Goal: Task Accomplishment & Management: Manage account settings

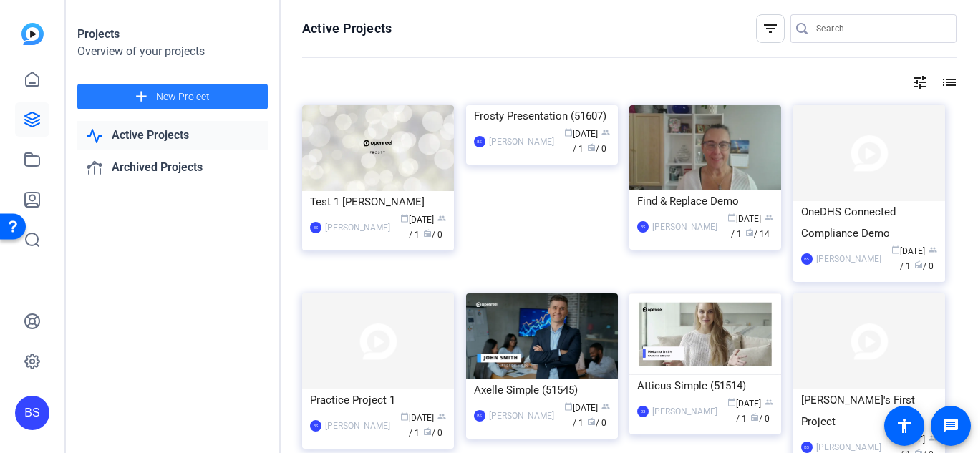
click at [178, 92] on span "New Project" at bounding box center [183, 96] width 54 height 15
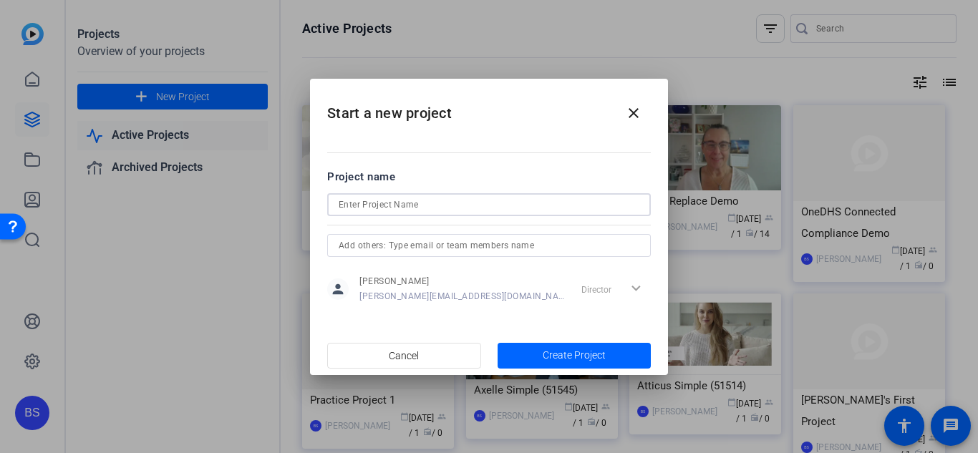
click at [380, 204] on input at bounding box center [489, 204] width 301 height 17
type input "Test 2 [PERSON_NAME]"
click at [591, 351] on span "Create Project" at bounding box center [574, 355] width 63 height 15
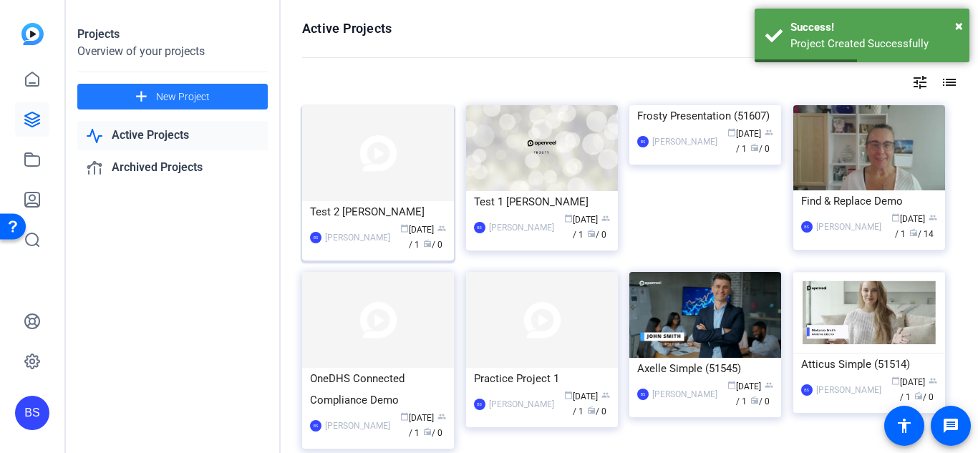
click at [351, 177] on img at bounding box center [378, 153] width 152 height 96
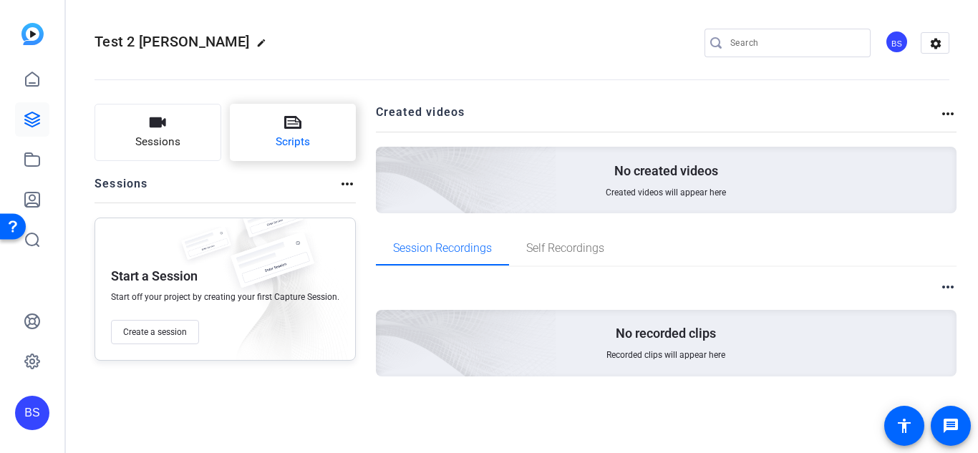
click at [293, 130] on icon at bounding box center [292, 122] width 17 height 17
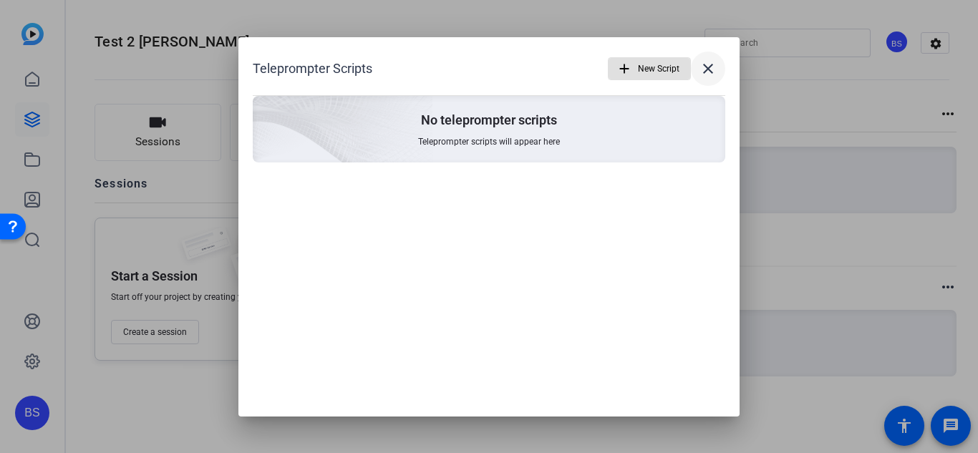
click at [705, 64] on mat-icon "close" at bounding box center [707, 68] width 17 height 17
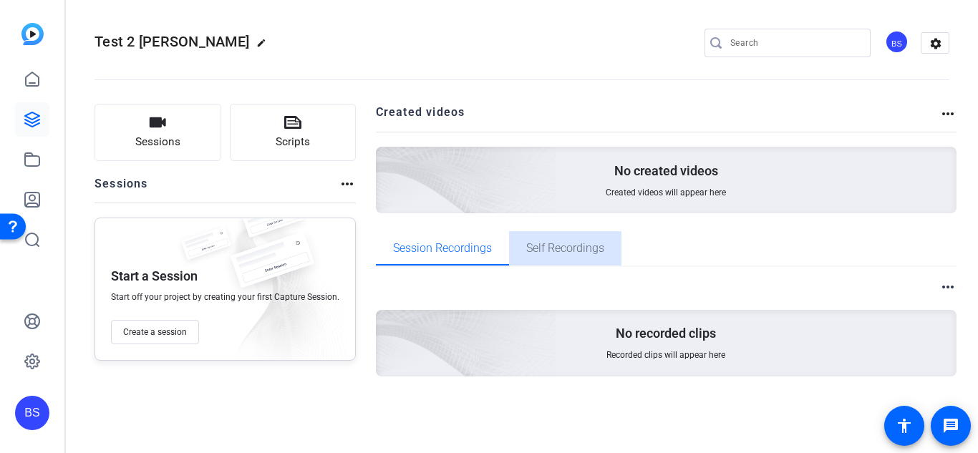
click at [557, 248] on span "Self Recordings" at bounding box center [565, 248] width 78 height 11
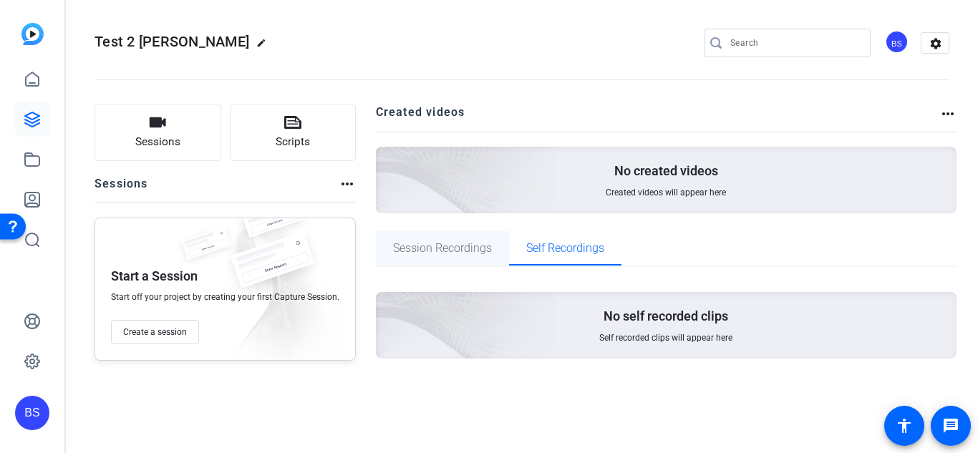
click at [432, 249] on span "Session Recordings" at bounding box center [442, 248] width 99 height 11
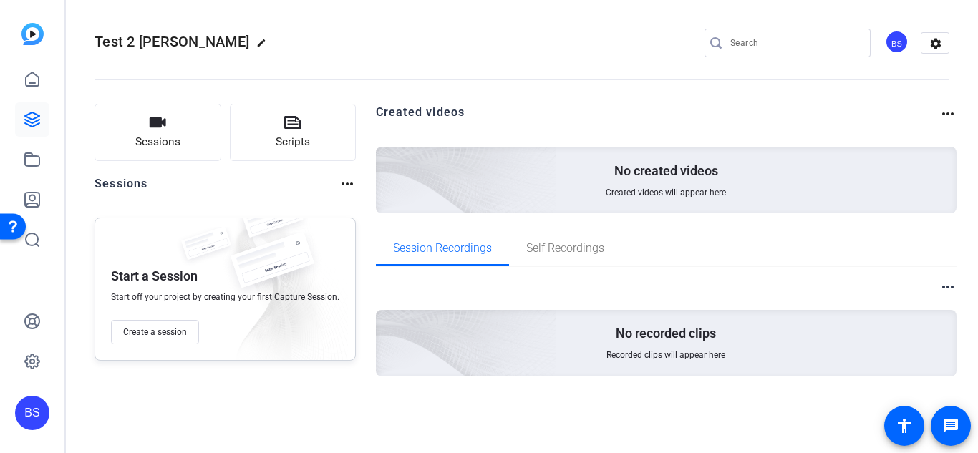
click at [943, 288] on mat-icon "more_horiz" at bounding box center [947, 286] width 17 height 17
click at [876, 307] on span "View Archived Clips" at bounding box center [904, 305] width 81 height 17
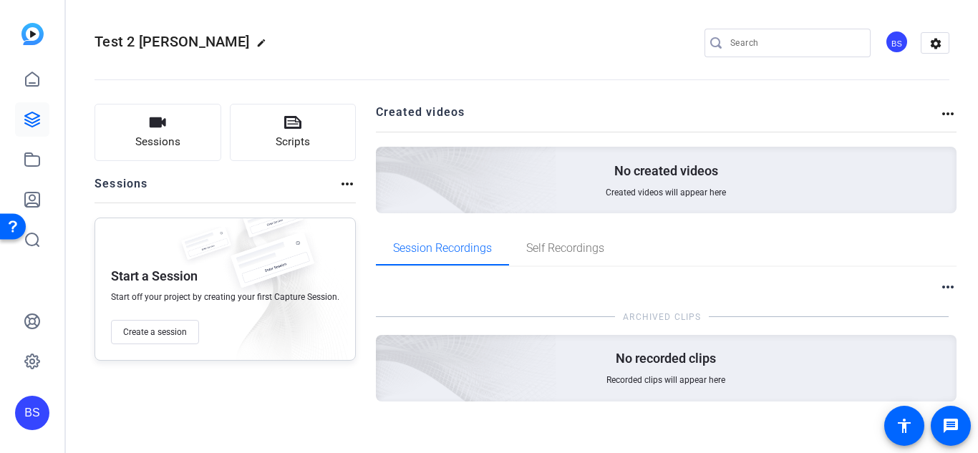
click at [349, 185] on mat-icon "more_horiz" at bounding box center [347, 183] width 17 height 17
click at [366, 203] on span "View Archived Sessions" at bounding box center [395, 205] width 97 height 17
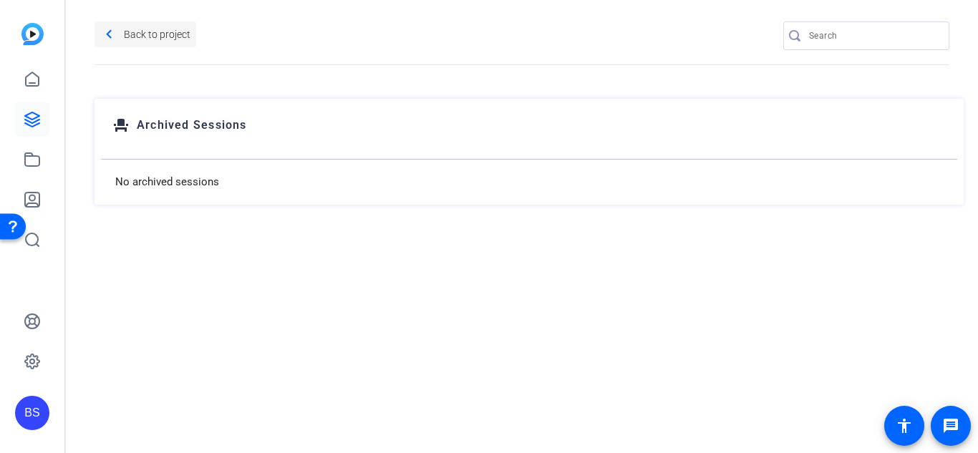
click at [109, 36] on mat-icon "navigate_before" at bounding box center [109, 35] width 18 height 18
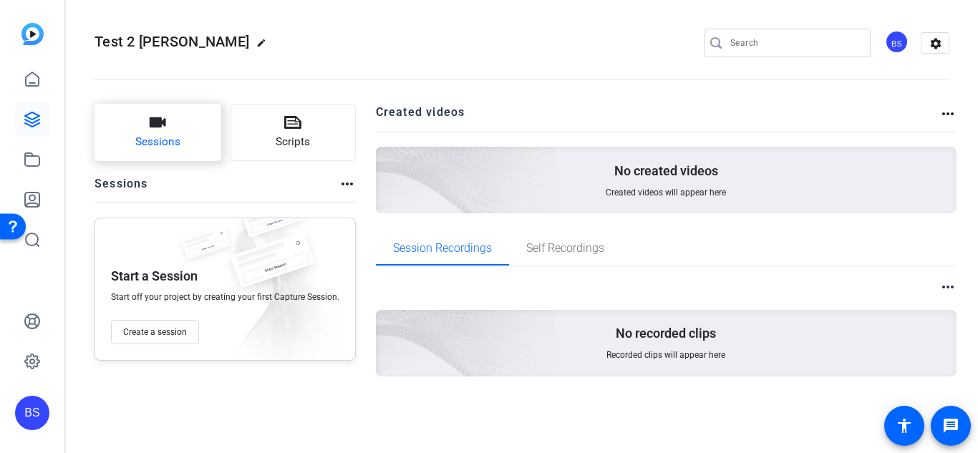
click at [165, 138] on span "Sessions" at bounding box center [157, 142] width 45 height 16
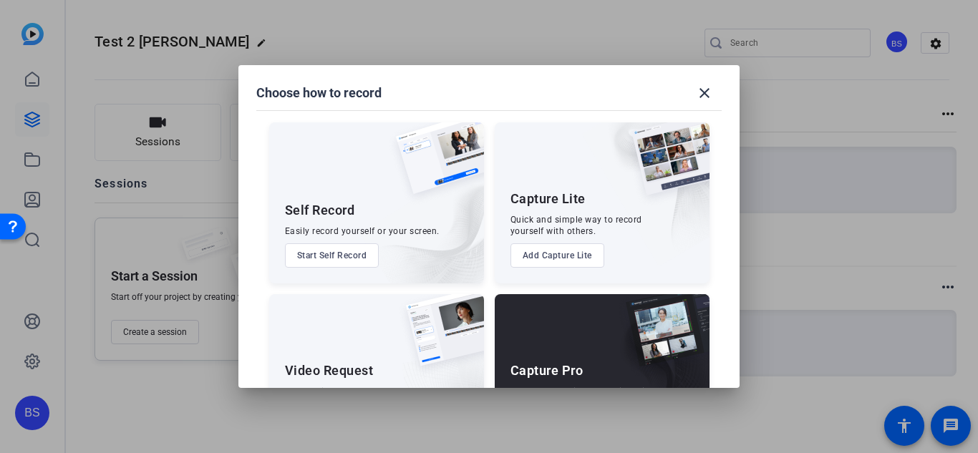
scroll to position [82, 0]
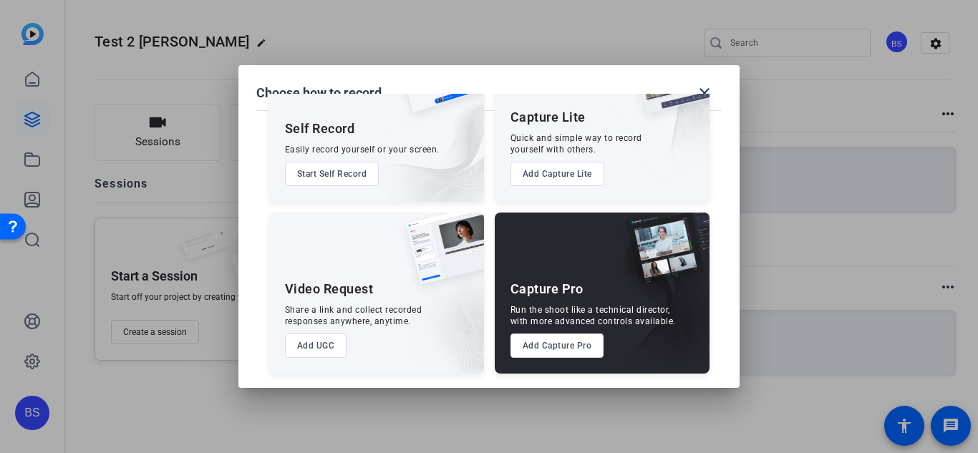
click at [369, 321] on div "Share a link and collect recorded responses anywhere, anytime." at bounding box center [353, 315] width 137 height 23
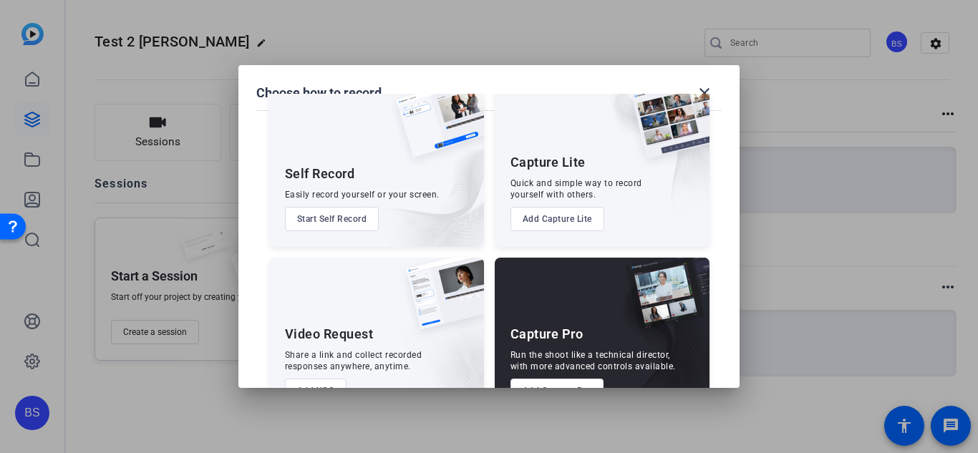
scroll to position [0, 0]
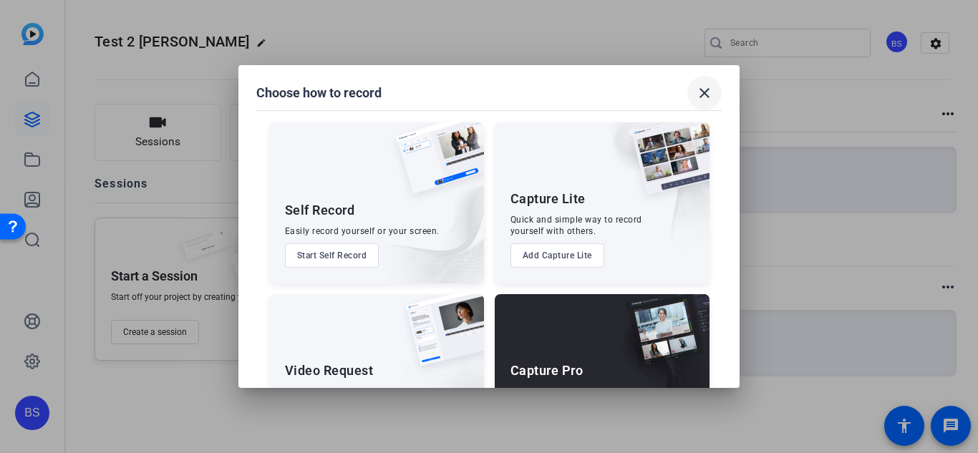
click at [702, 89] on mat-icon "close" at bounding box center [704, 92] width 17 height 17
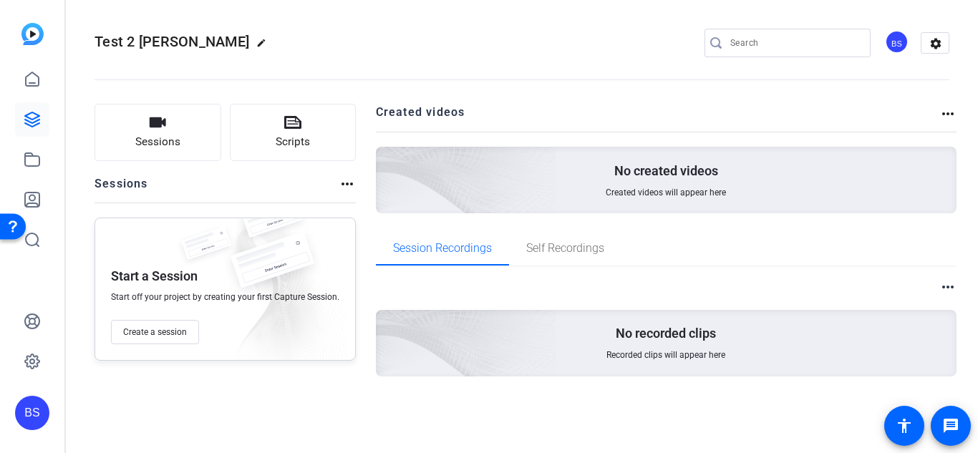
click at [947, 117] on mat-icon "more_horiz" at bounding box center [947, 113] width 17 height 17
click at [947, 117] on div at bounding box center [489, 226] width 978 height 453
click at [813, 102] on div "Sessions Scripts Sessions more_horiz Start a Session Start off your project by …" at bounding box center [522, 263] width 912 height 354
click at [33, 160] on icon at bounding box center [32, 159] width 17 height 17
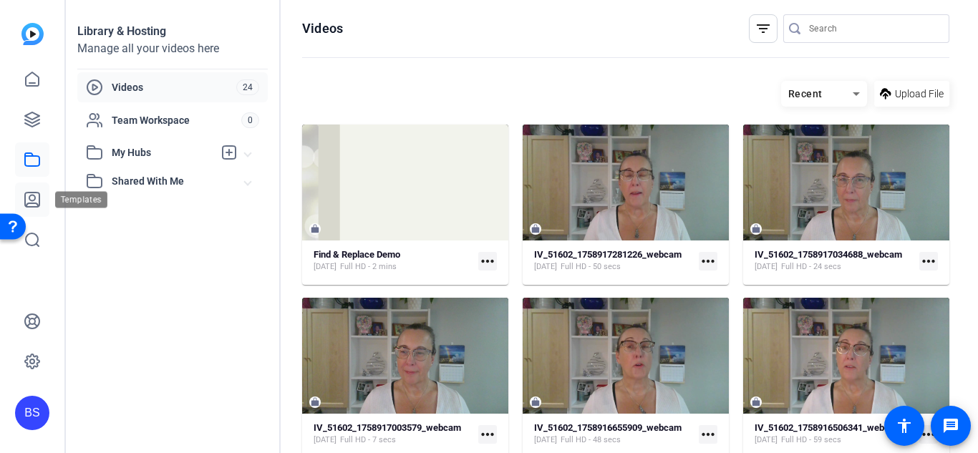
click at [34, 201] on icon at bounding box center [32, 200] width 14 height 14
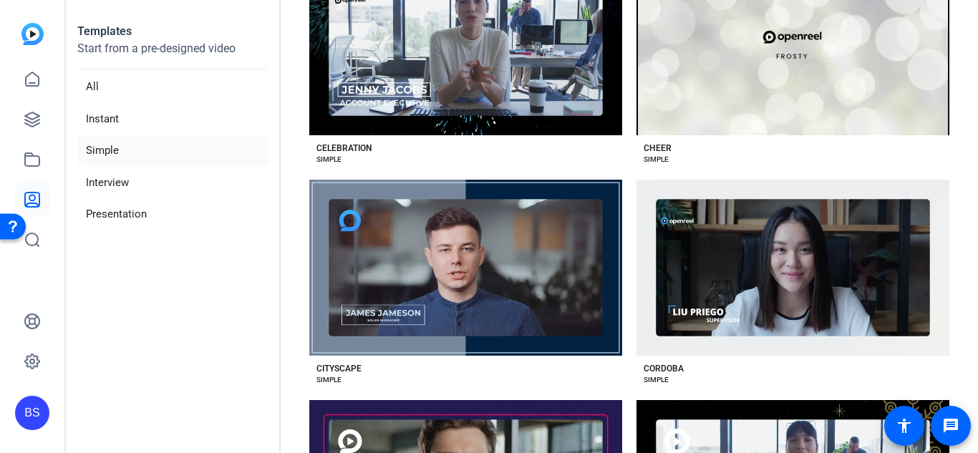
scroll to position [821, 0]
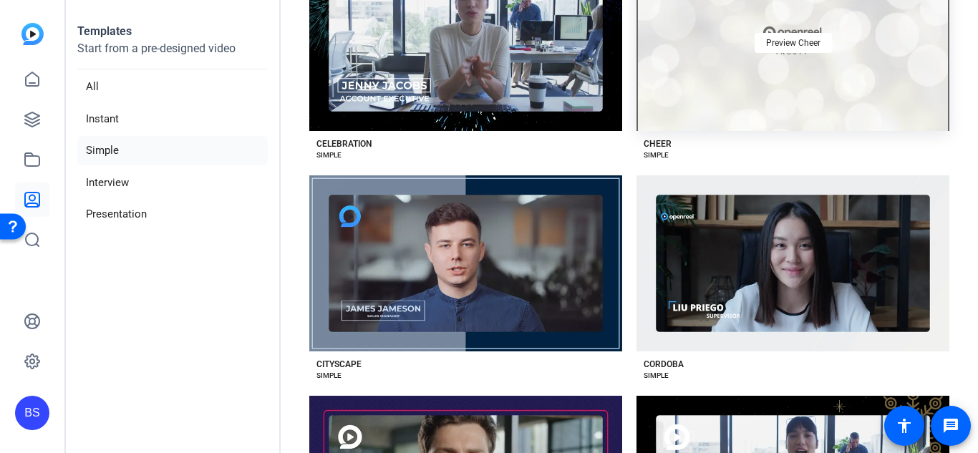
click at [830, 63] on div "Preview Cheer" at bounding box center [792, 43] width 313 height 176
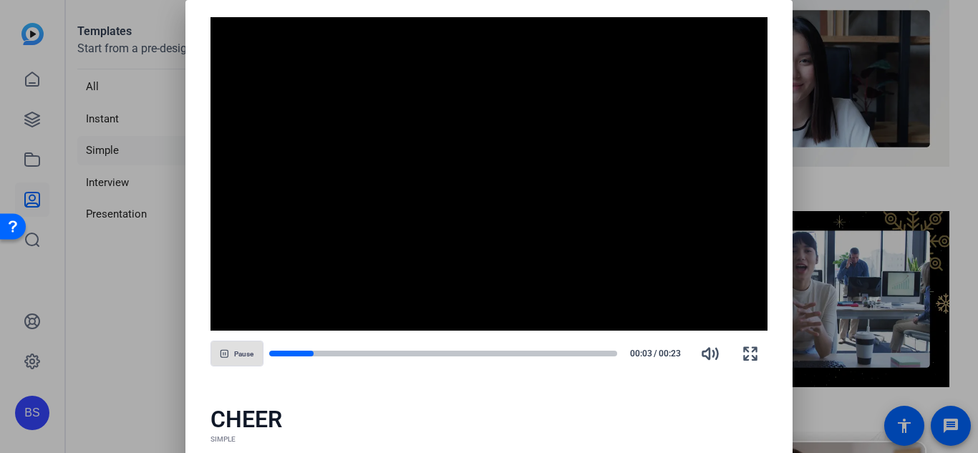
scroll to position [997, 0]
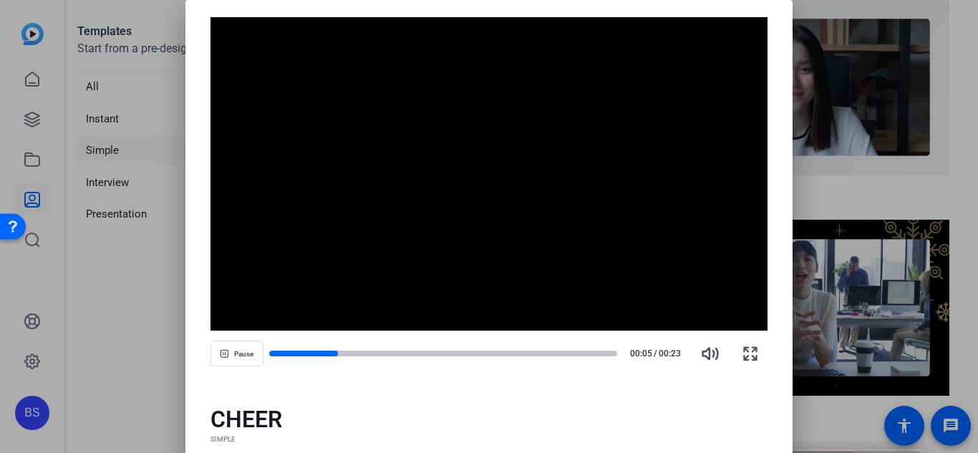
click at [938, 165] on div at bounding box center [489, 226] width 978 height 453
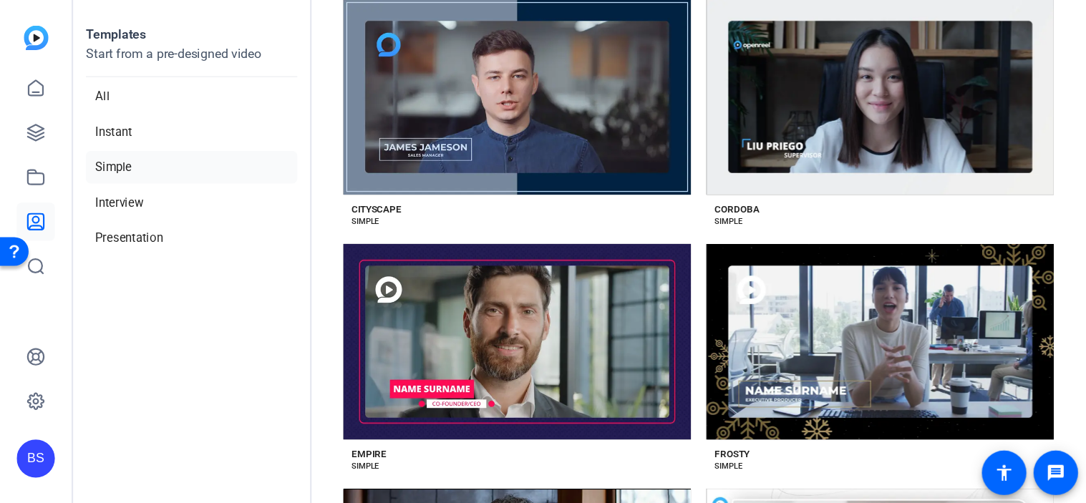
scroll to position [631, 0]
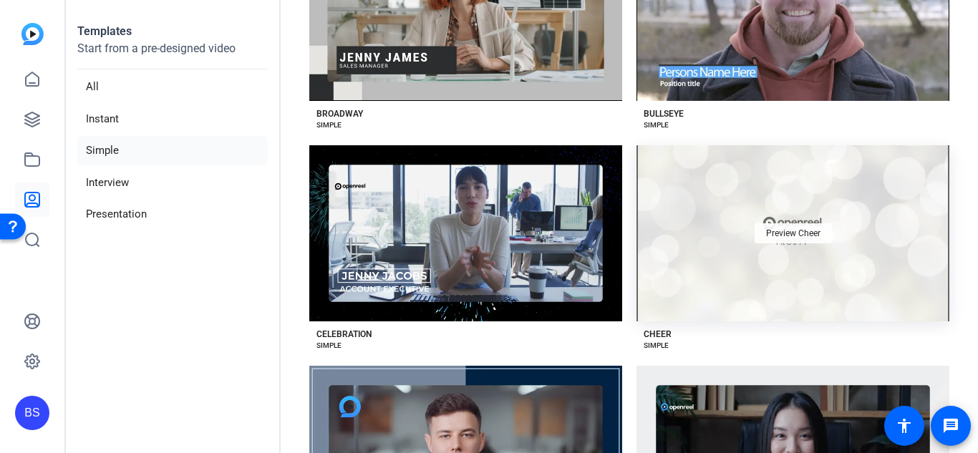
click at [783, 229] on span "Preview Cheer" at bounding box center [793, 233] width 54 height 9
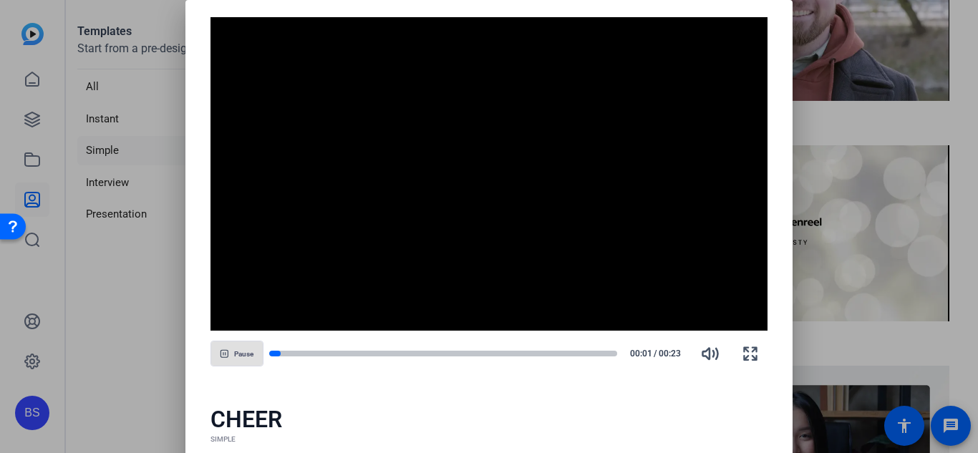
click at [911, 193] on div at bounding box center [489, 226] width 978 height 453
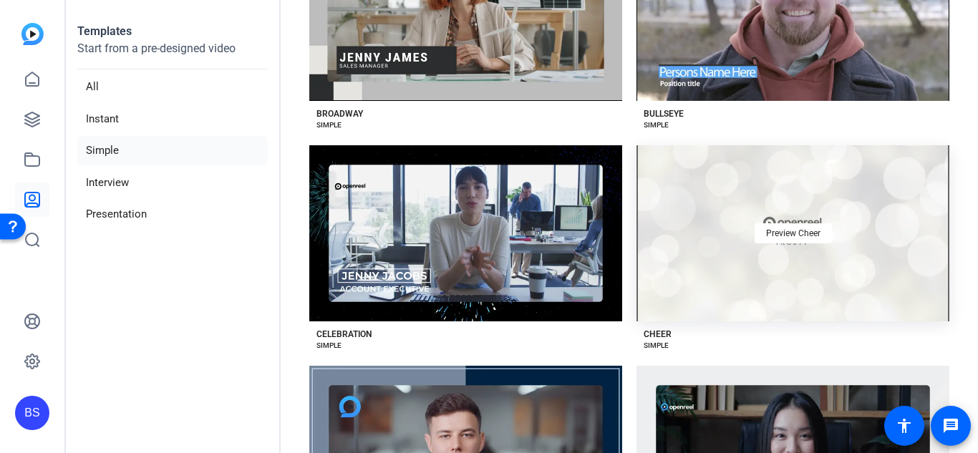
click at [787, 207] on div "Preview Cheer" at bounding box center [792, 233] width 313 height 176
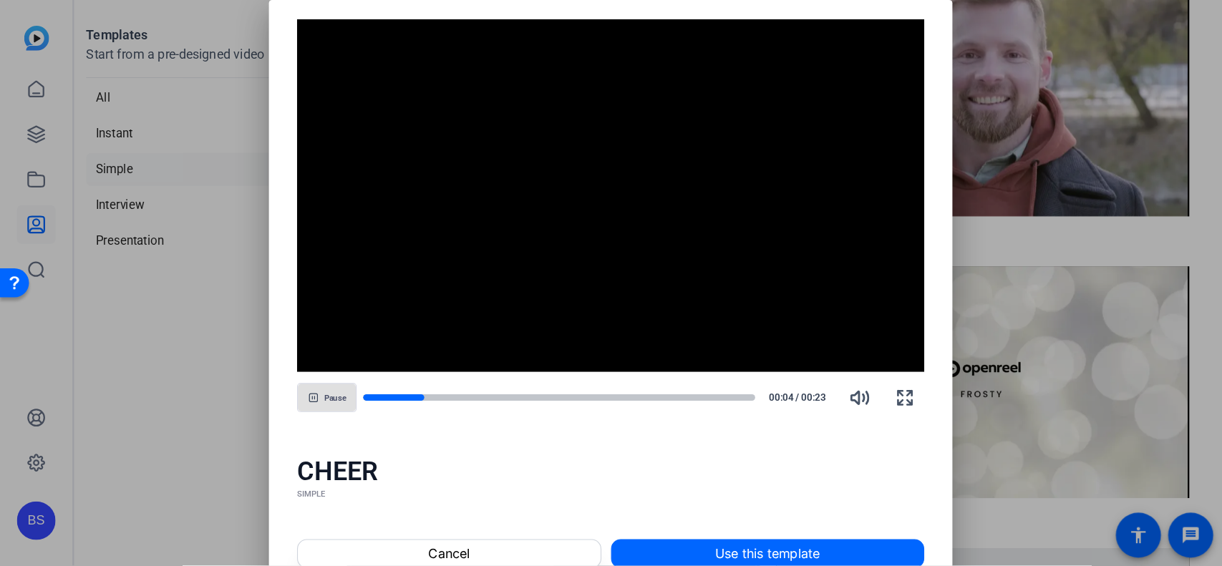
scroll to position [631, 0]
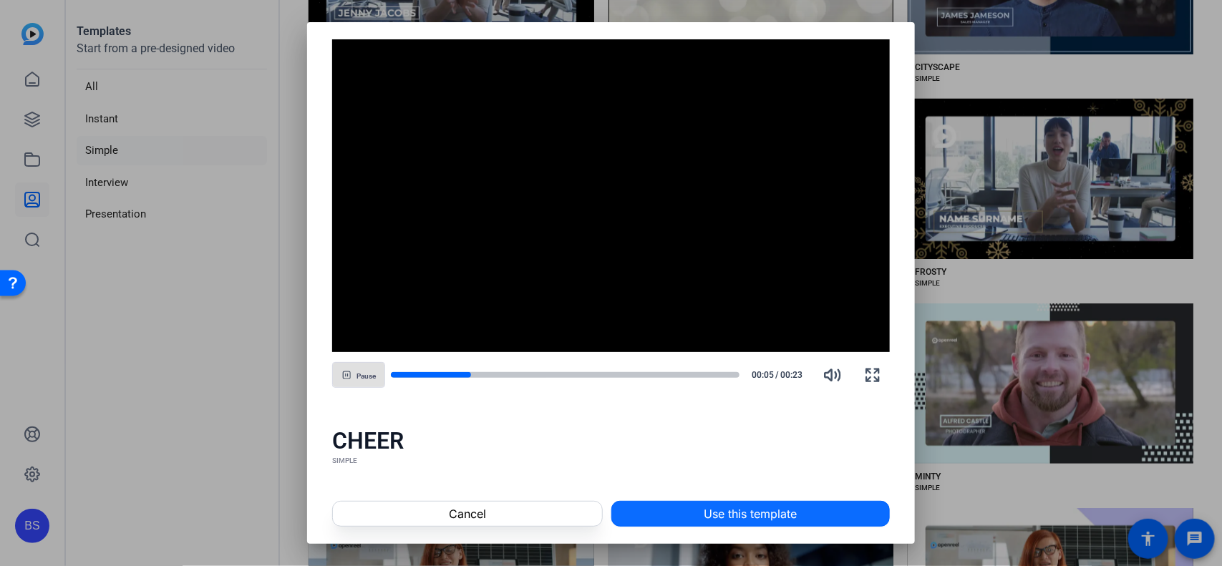
click at [781, 452] on span "Use this template" at bounding box center [750, 513] width 93 height 17
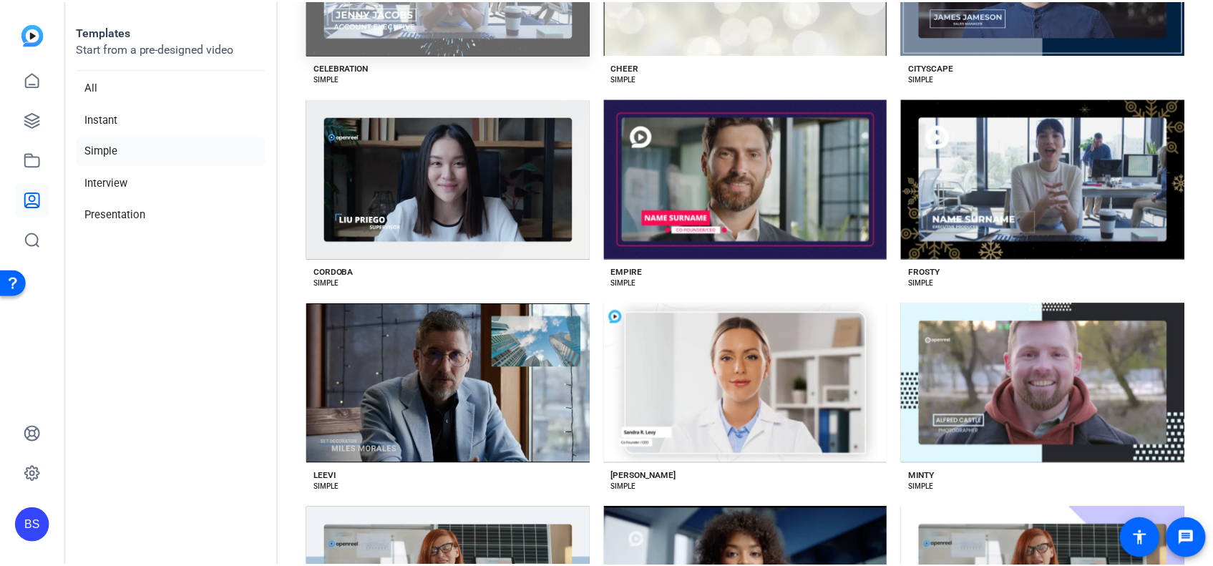
scroll to position [523, 0]
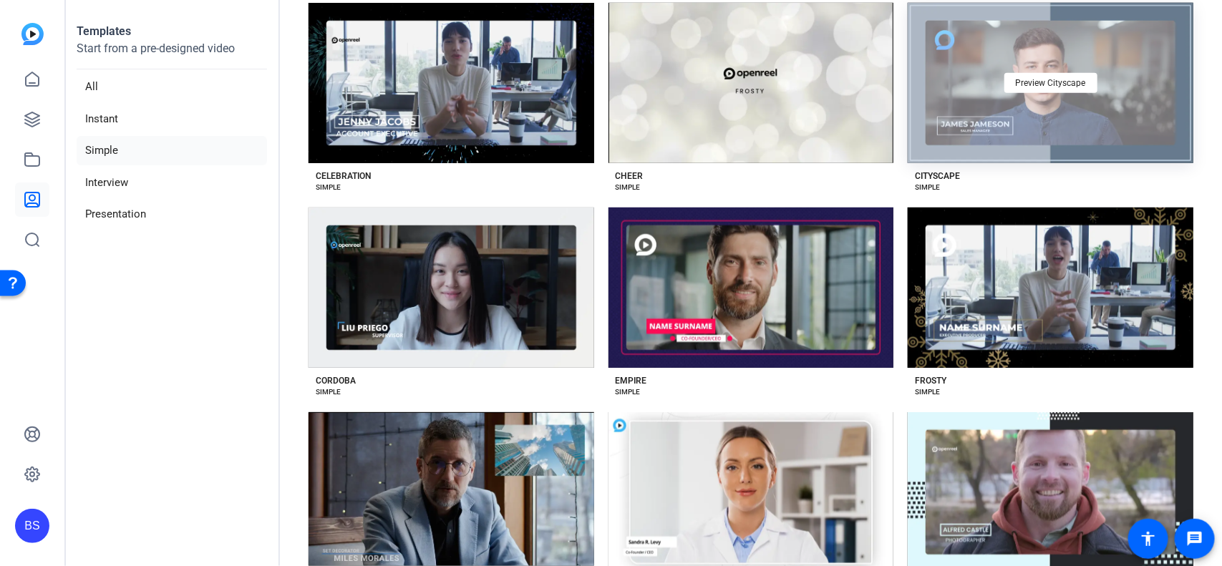
click at [977, 115] on div "Preview Cityscape" at bounding box center [1051, 83] width 286 height 160
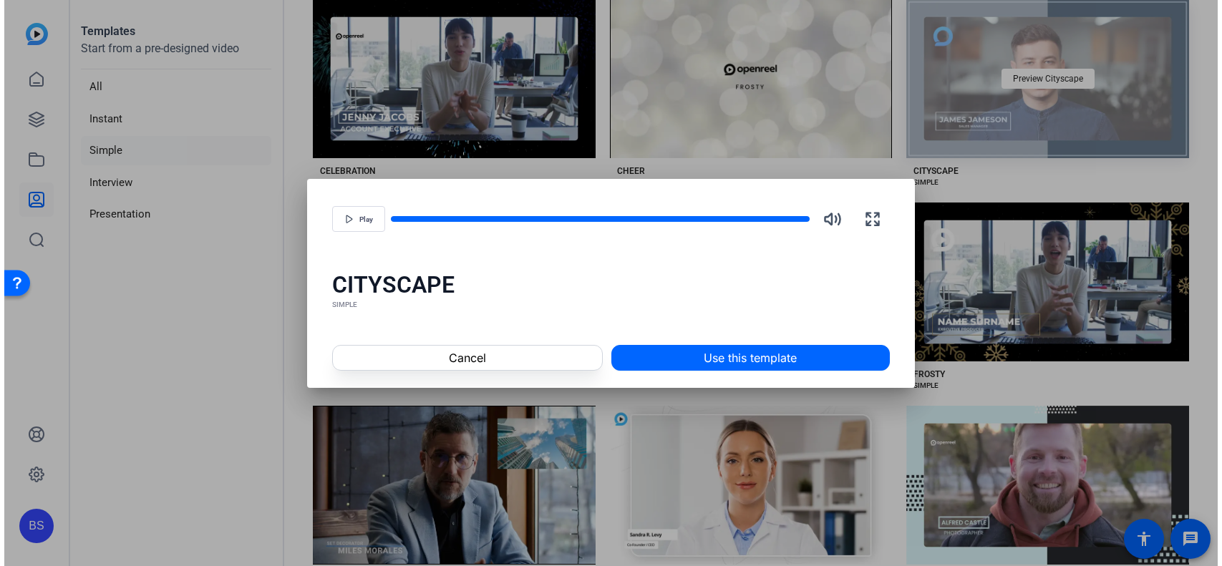
scroll to position [519, 0]
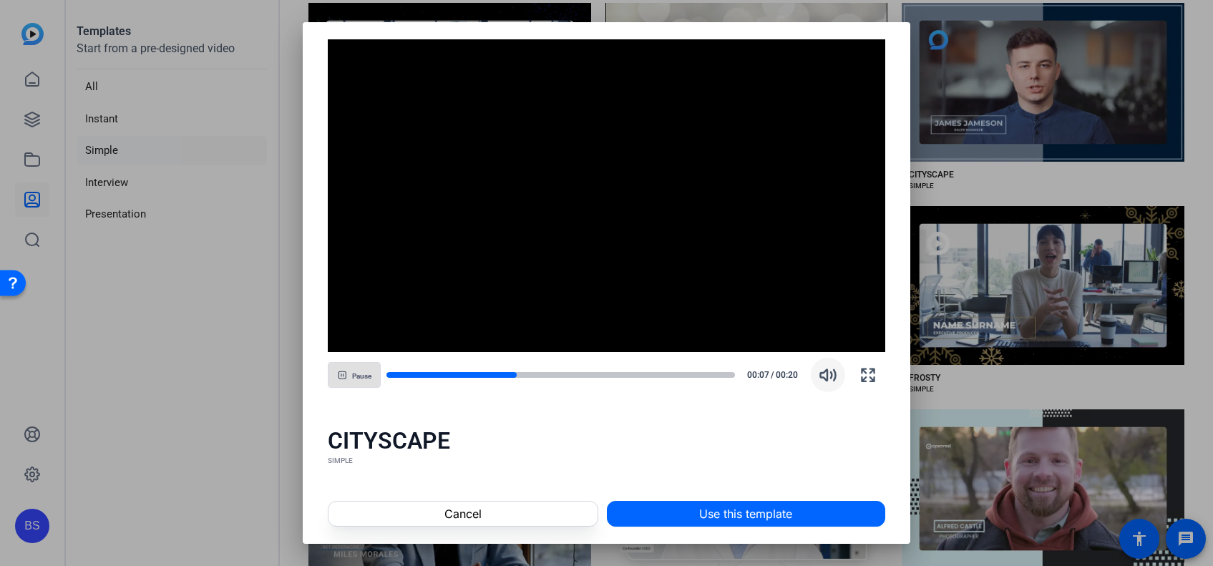
click at [825, 374] on icon "button" at bounding box center [828, 375] width 17 height 17
click at [559, 452] on span at bounding box center [463, 514] width 268 height 34
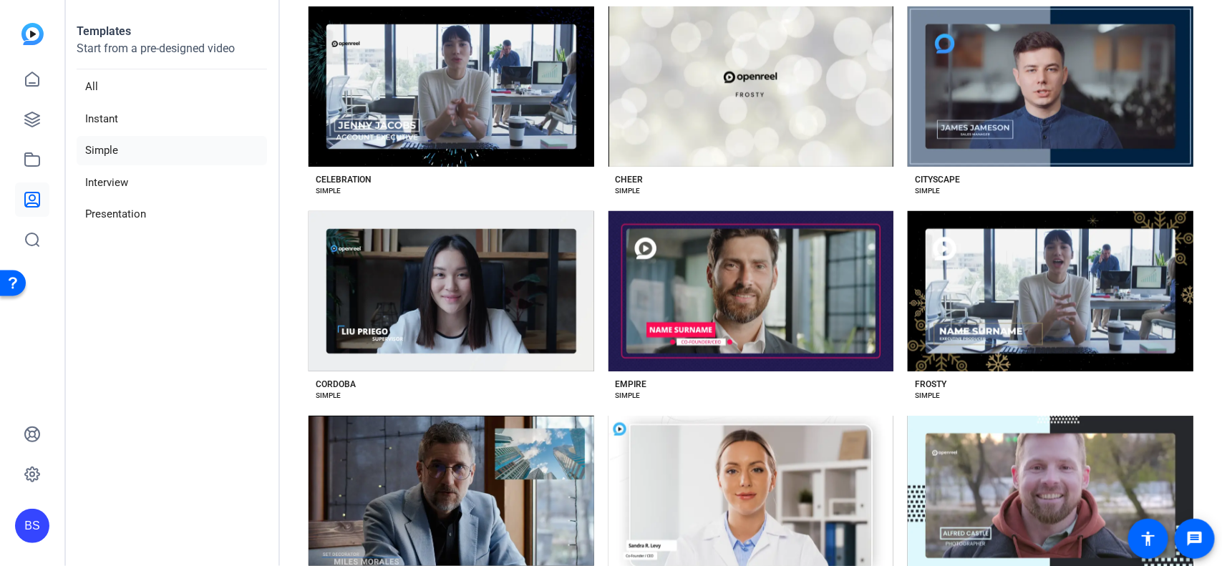
scroll to position [523, 0]
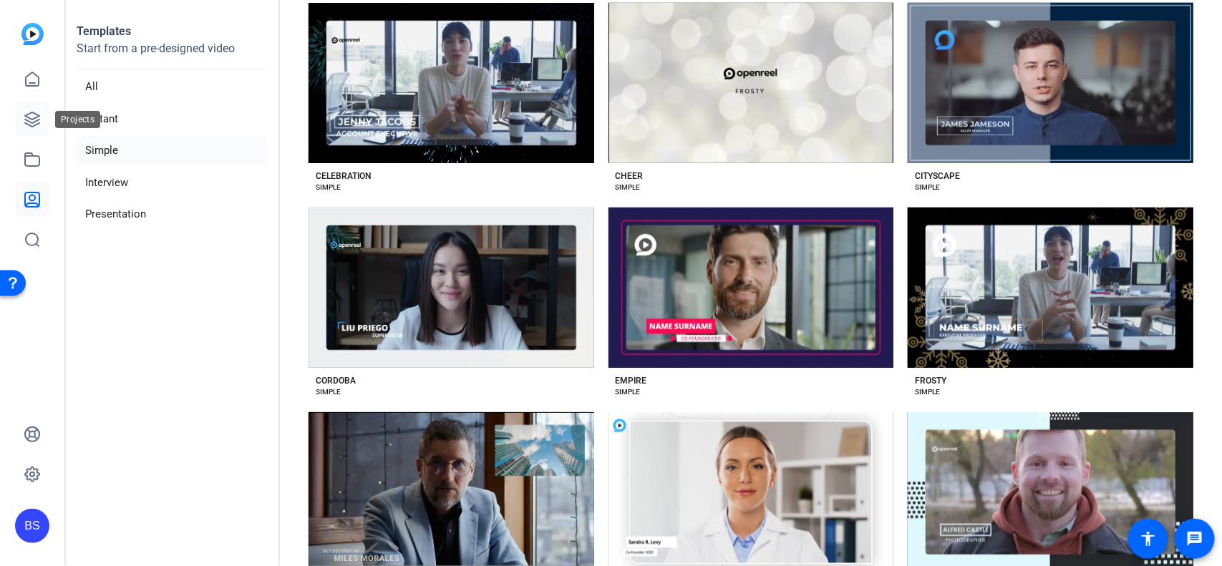
click at [27, 125] on icon at bounding box center [32, 119] width 17 height 17
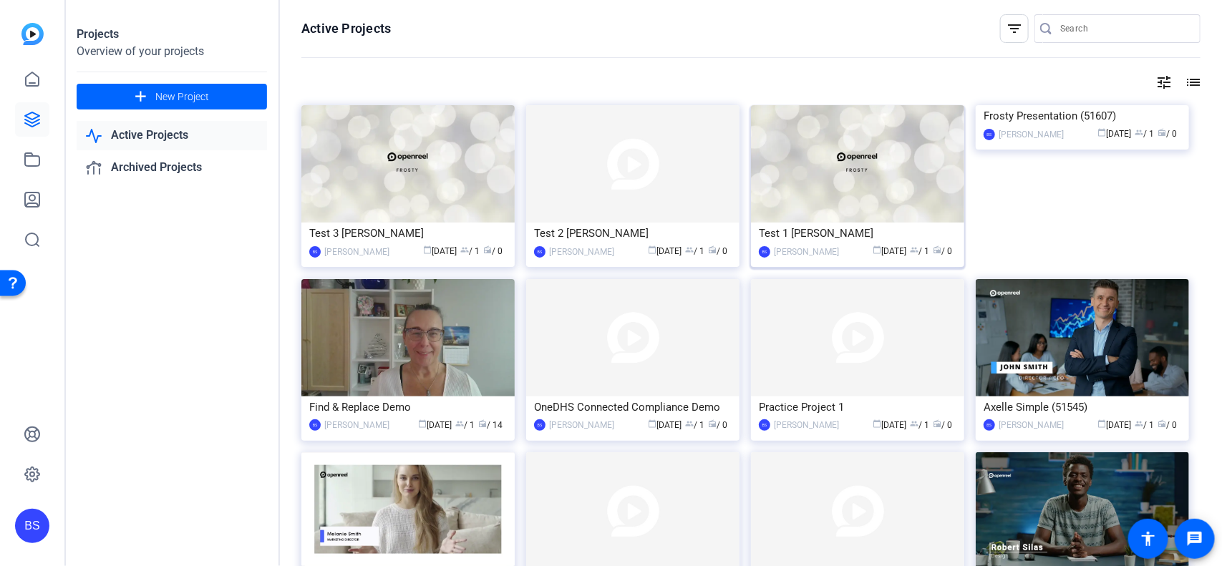
click at [834, 204] on img at bounding box center [857, 163] width 213 height 117
click at [812, 160] on img at bounding box center [857, 163] width 213 height 117
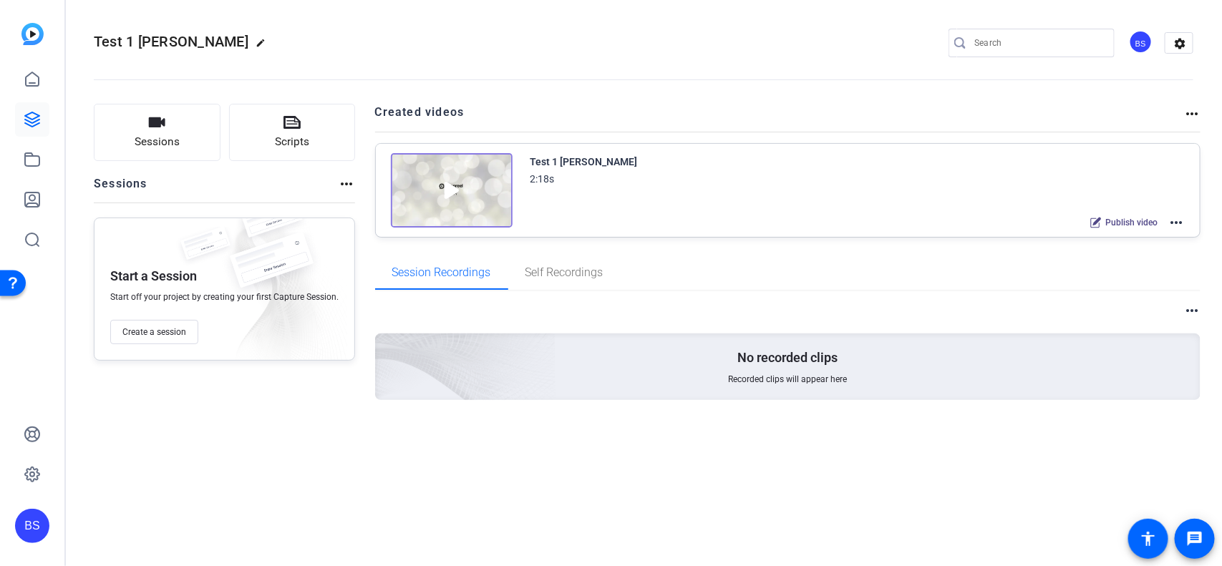
click at [450, 190] on img at bounding box center [452, 190] width 122 height 74
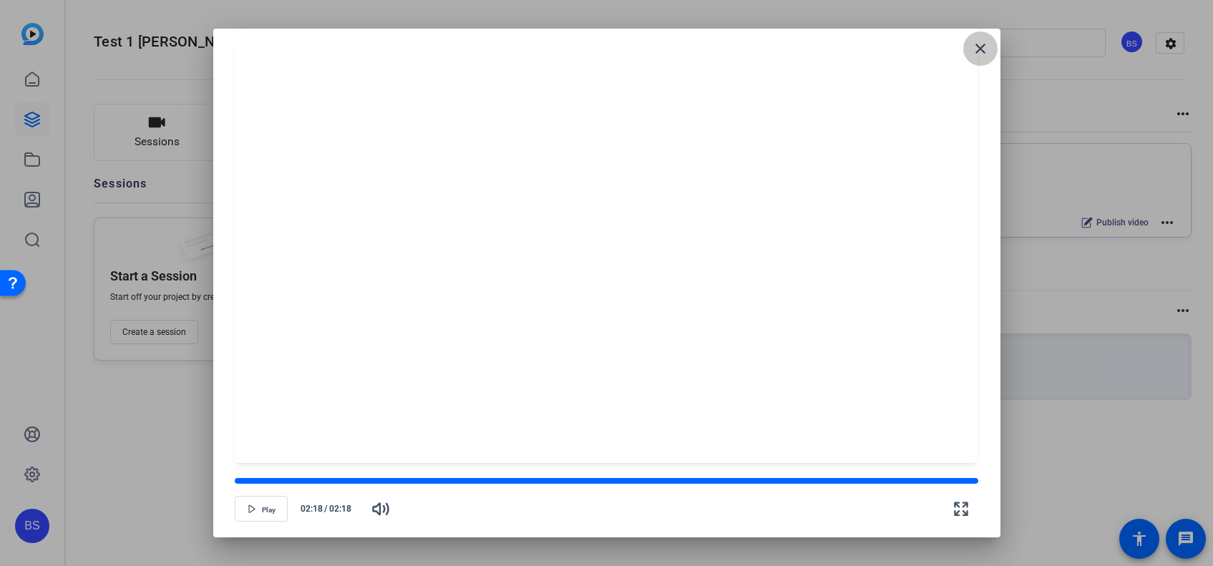
click at [977, 64] on span at bounding box center [981, 48] width 34 height 34
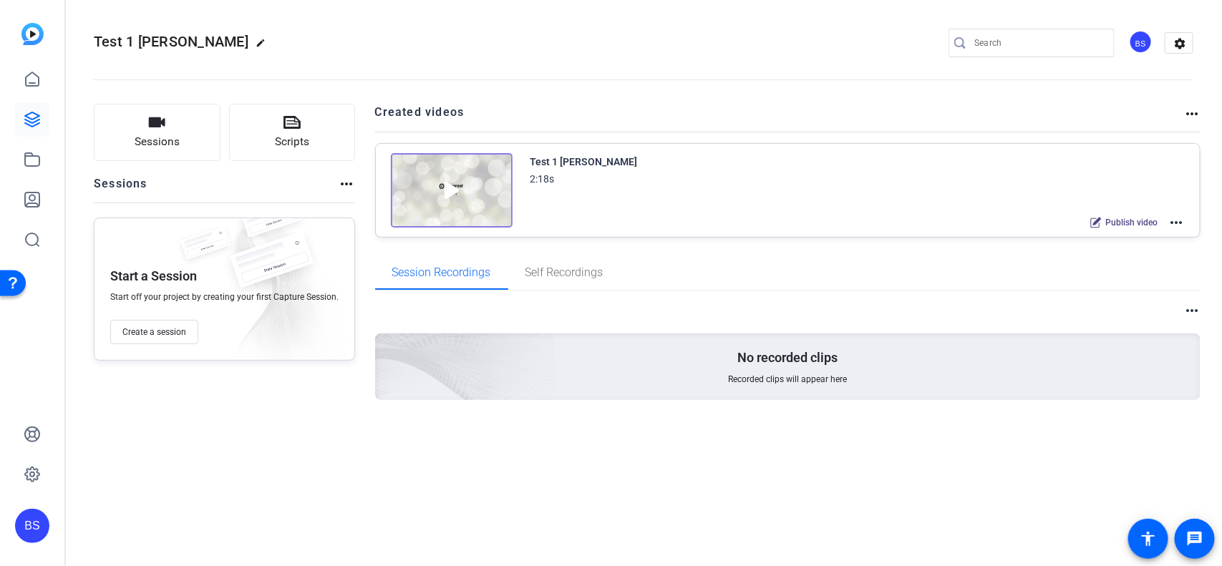
click at [977, 218] on mat-icon "more_horiz" at bounding box center [1176, 222] width 17 height 17
click at [977, 231] on span "Edit in Creator" at bounding box center [1124, 238] width 100 height 17
click at [21, 118] on link at bounding box center [32, 119] width 34 height 34
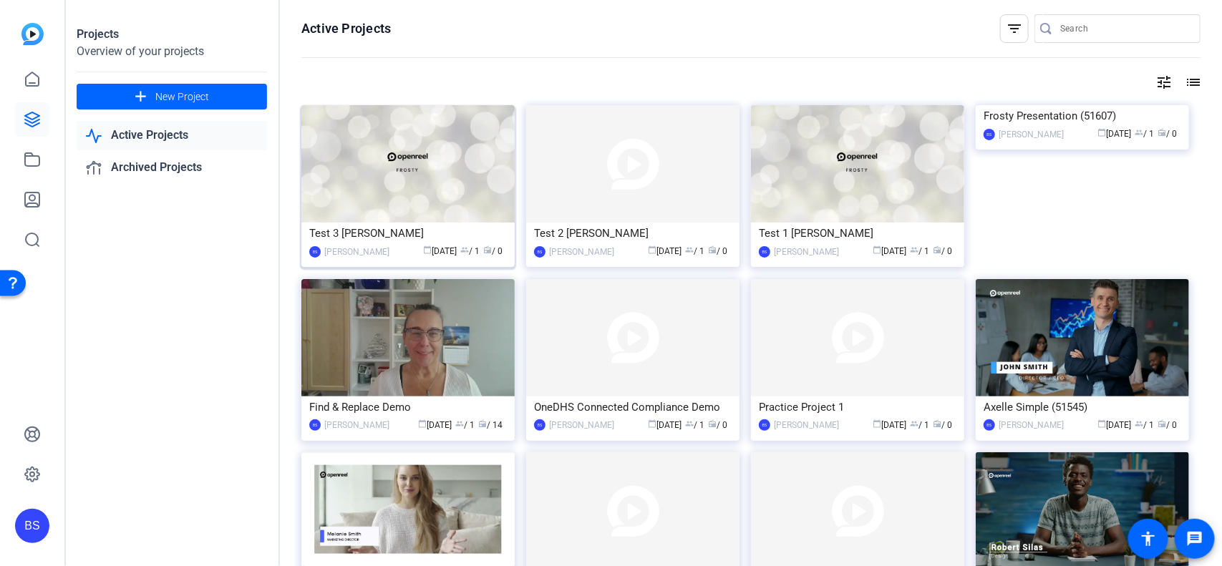
click at [420, 235] on div "Test 3 [PERSON_NAME]" at bounding box center [408, 233] width 198 height 21
click at [651, 215] on img at bounding box center [632, 163] width 213 height 117
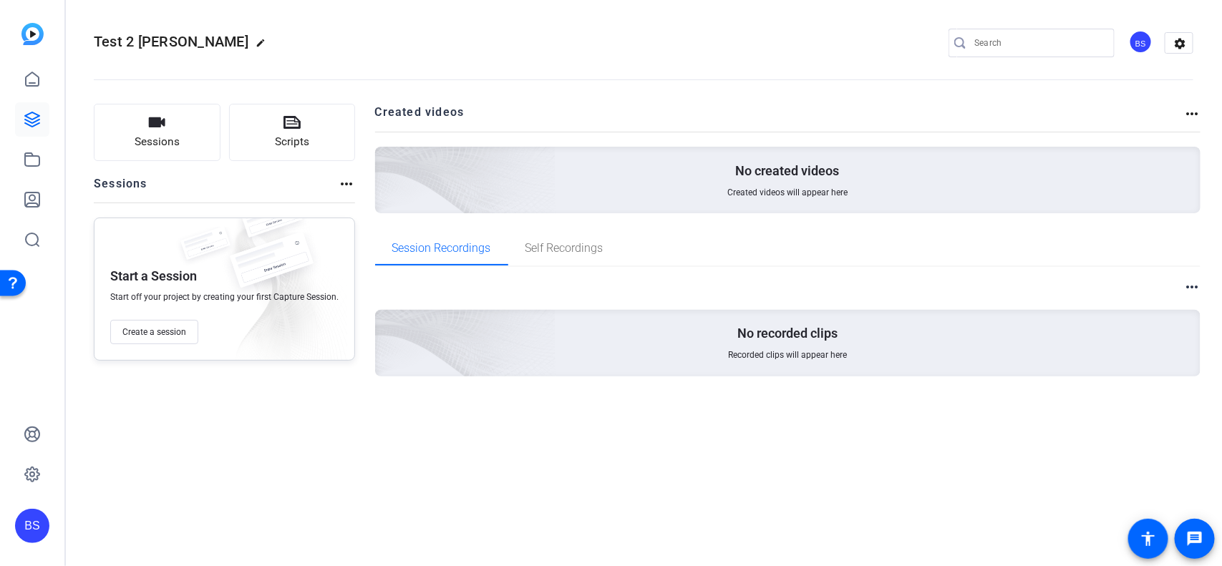
click at [256, 41] on mat-icon "edit" at bounding box center [264, 46] width 17 height 17
click at [130, 38] on input "Test 2 [PERSON_NAME]" at bounding box center [152, 42] width 94 height 17
type input "Test 5 [PERSON_NAME]"
click at [518, 87] on openreel-divider-bar at bounding box center [644, 76] width 1100 height 44
click at [442, 247] on span "Session Recordings" at bounding box center [441, 248] width 99 height 11
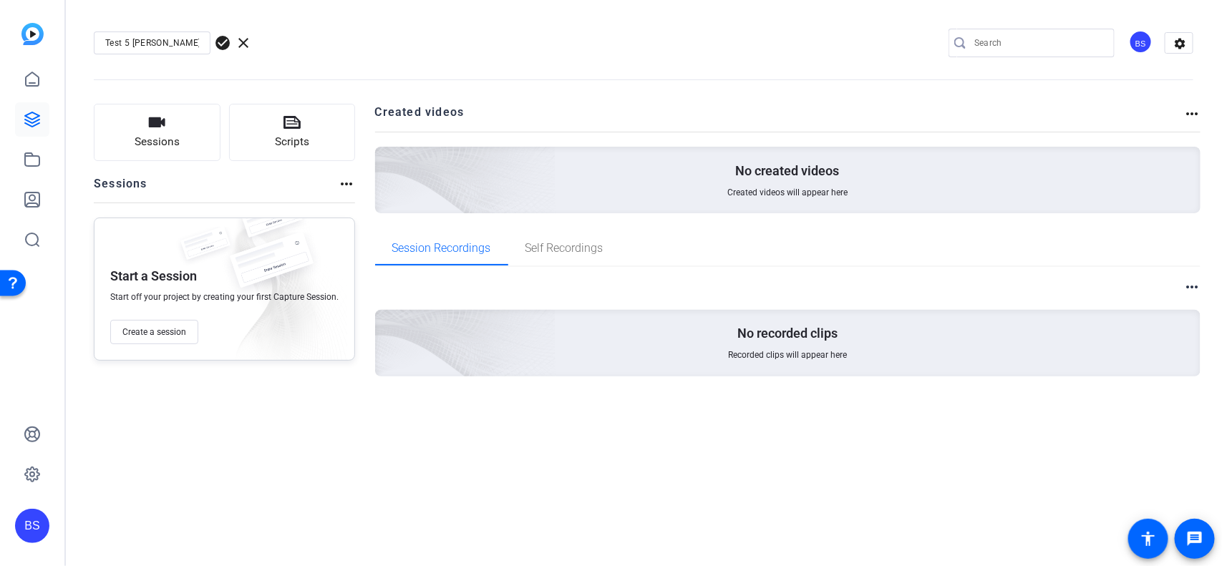
click at [220, 44] on span "check_circle" at bounding box center [222, 42] width 17 height 17
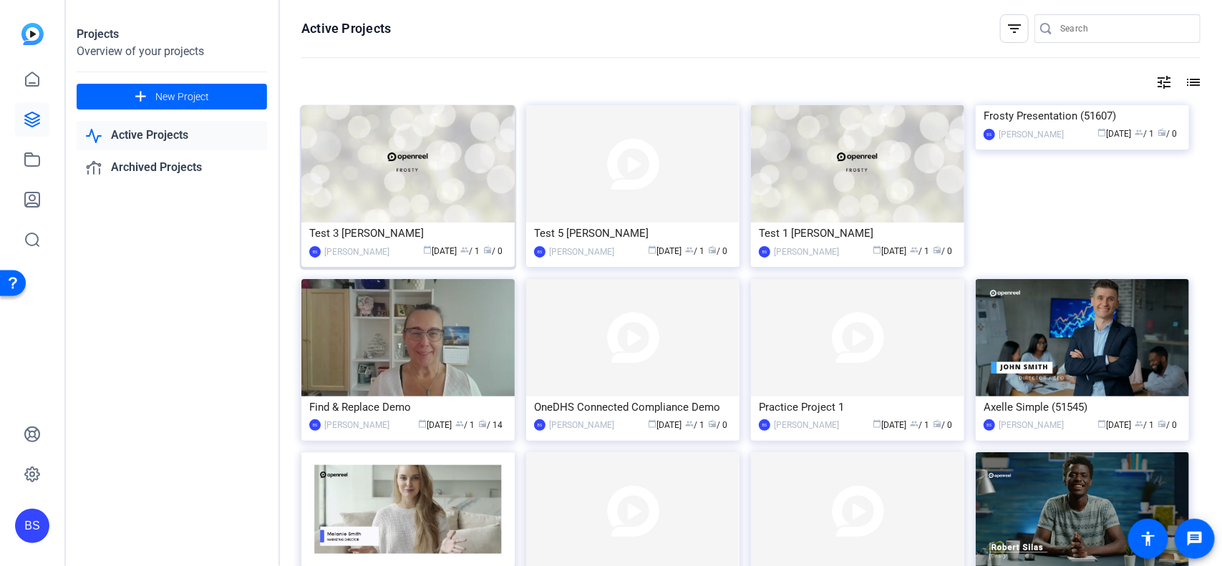
click at [405, 230] on div "Test 3 [PERSON_NAME]" at bounding box center [408, 233] width 198 height 21
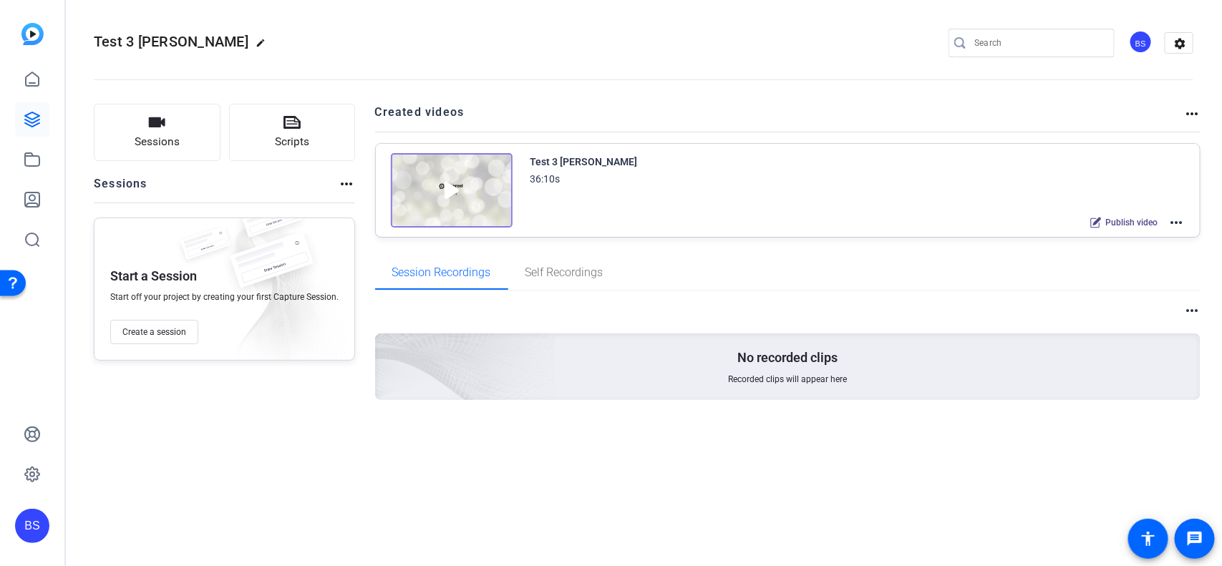
click at [256, 43] on mat-icon "edit" at bounding box center [264, 46] width 17 height 17
click at [127, 44] on input "Test 3 [PERSON_NAME]" at bounding box center [152, 42] width 94 height 17
type input "Test 2 [PERSON_NAME]"
click at [220, 45] on span "check_circle" at bounding box center [222, 42] width 17 height 17
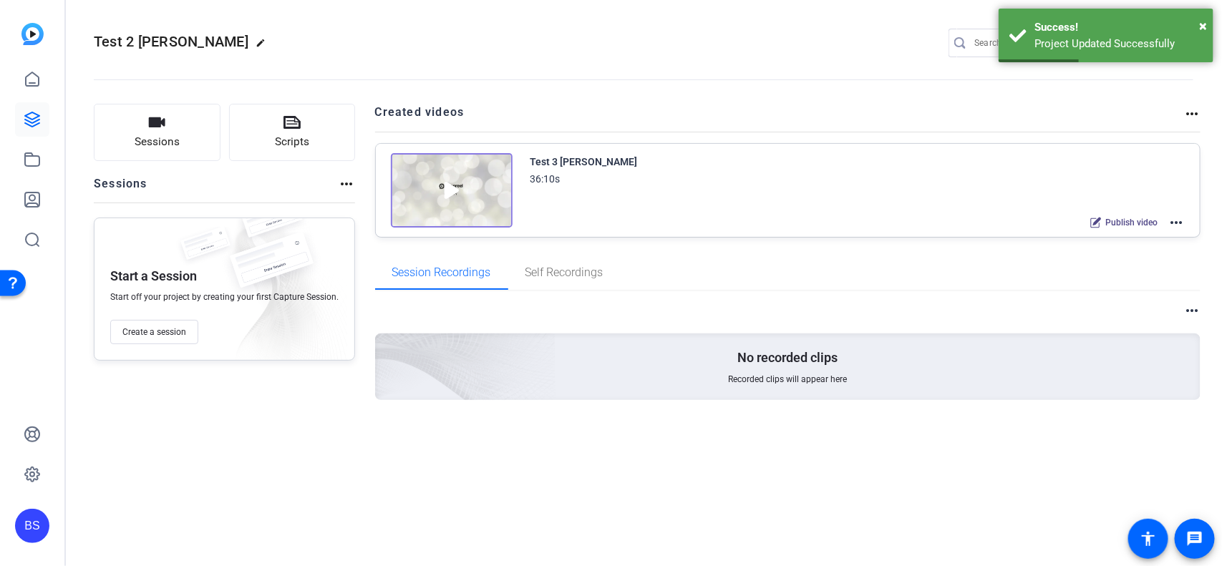
click at [977, 222] on mat-icon "more_horiz" at bounding box center [1176, 222] width 17 height 17
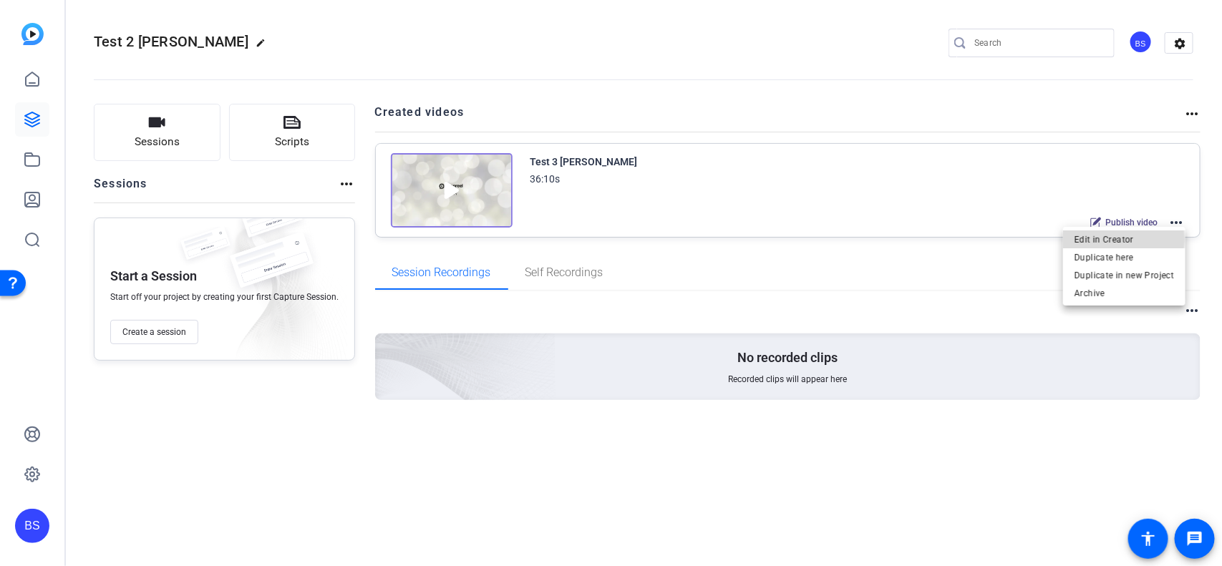
click at [977, 240] on span "Edit in Creator" at bounding box center [1124, 238] width 100 height 17
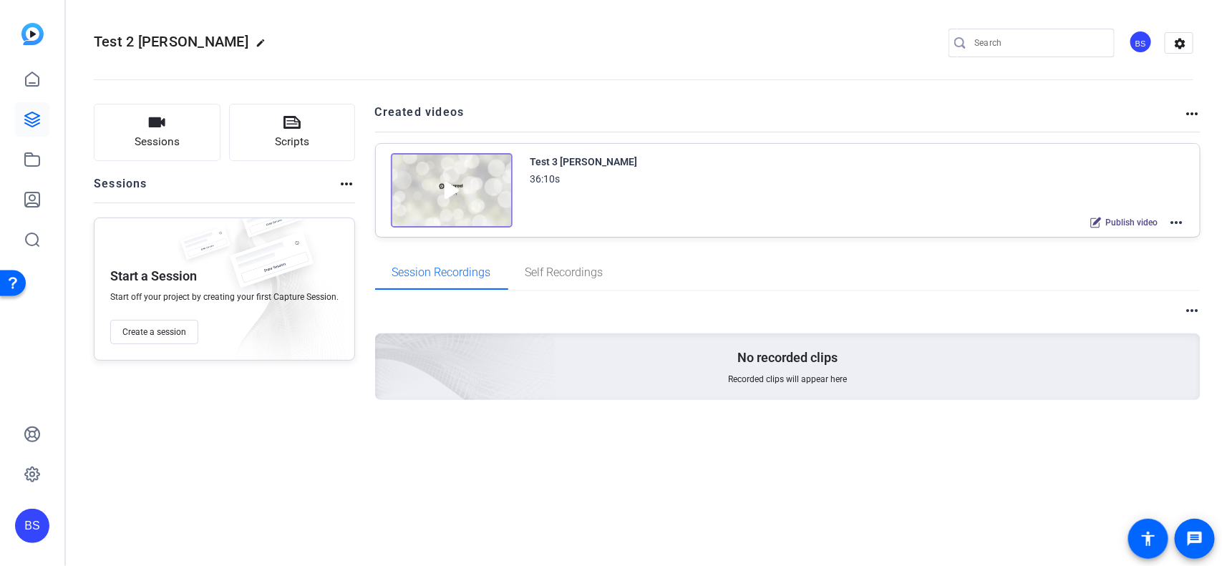
click at [828, 230] on div "Publish video more_horiz" at bounding box center [857, 222] width 655 height 19
click at [977, 223] on mat-icon "more_horiz" at bounding box center [1176, 222] width 17 height 17
click at [977, 255] on span "Duplicate here" at bounding box center [1124, 256] width 100 height 17
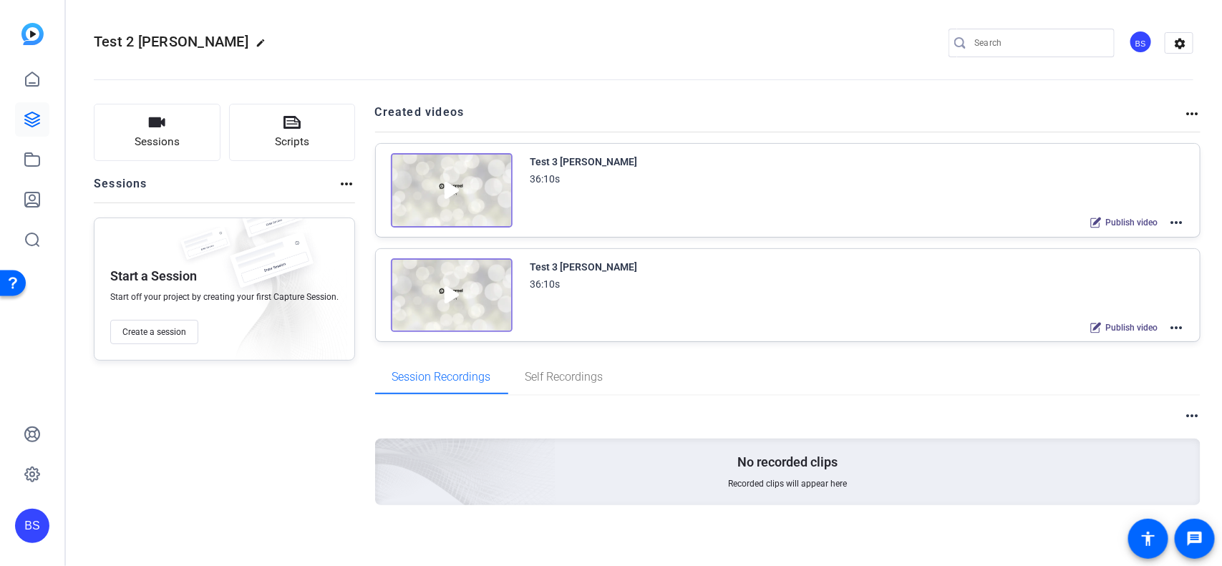
click at [568, 162] on div "Test 3 Paula - Copy" at bounding box center [583, 161] width 107 height 17
click at [977, 222] on mat-icon "more_horiz" at bounding box center [1176, 222] width 17 height 17
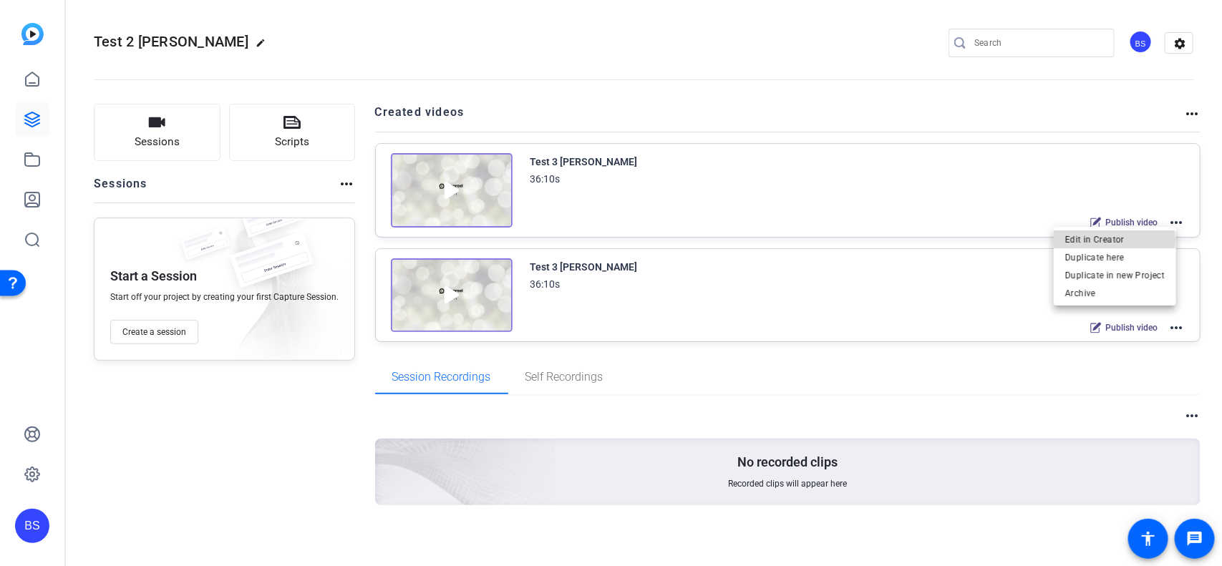
click at [977, 240] on span "Edit in Creator" at bounding box center [1115, 238] width 100 height 17
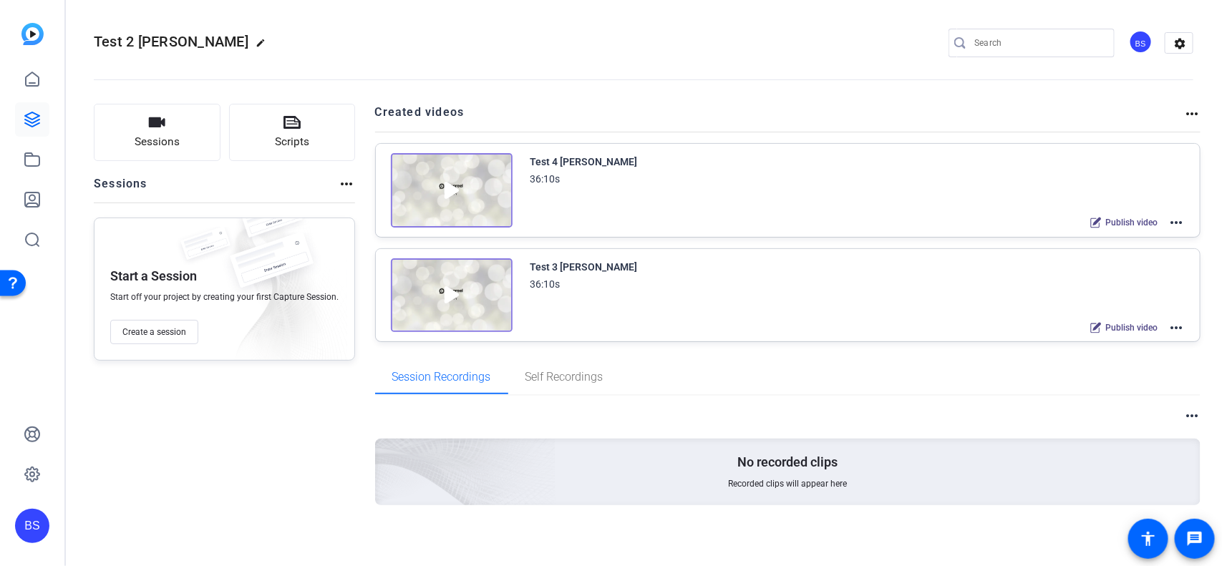
click at [1171, 326] on mat-icon "more_horiz" at bounding box center [1176, 327] width 17 height 17
click at [37, 118] on div at bounding box center [611, 283] width 1222 height 566
click at [29, 127] on icon at bounding box center [32, 119] width 17 height 17
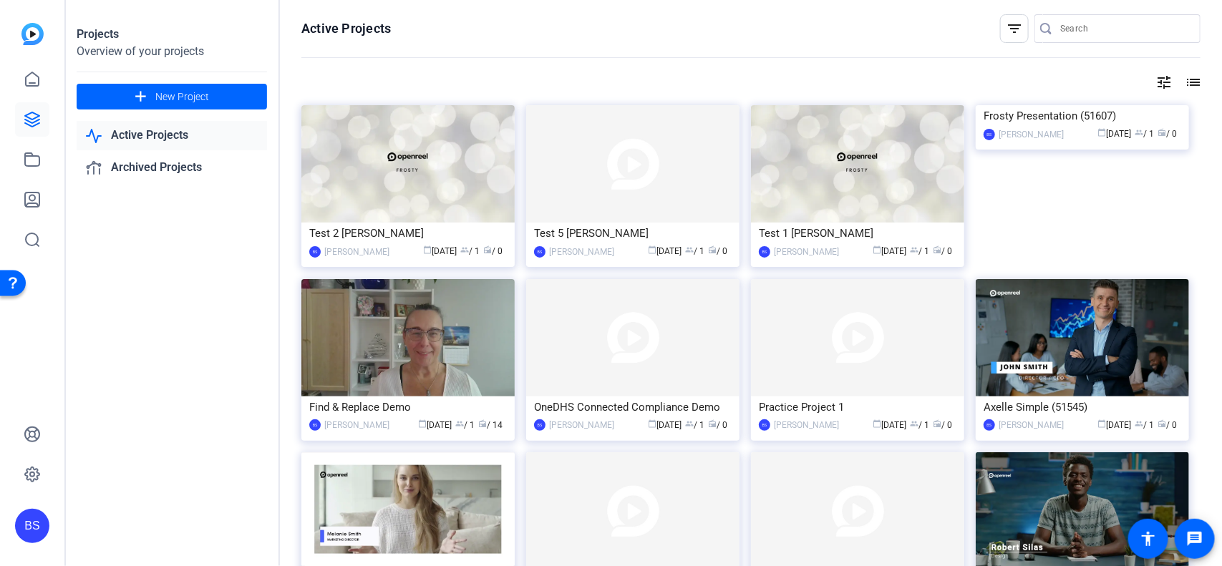
drag, startPoint x: 458, startPoint y: 230, endPoint x: 1072, endPoint y: 65, distance: 636.1
click at [1072, 65] on openreel-divider-bar at bounding box center [750, 58] width 899 height 31
click at [1188, 86] on mat-icon "list" at bounding box center [1191, 82] width 17 height 17
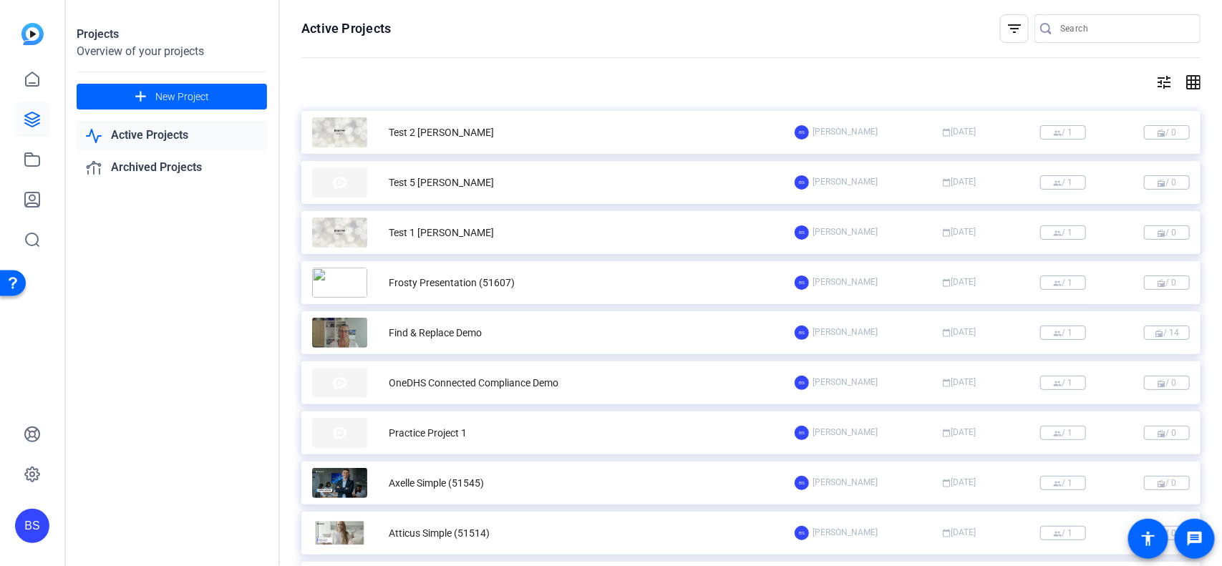
click at [1188, 86] on mat-icon "grid_on" at bounding box center [1191, 82] width 17 height 17
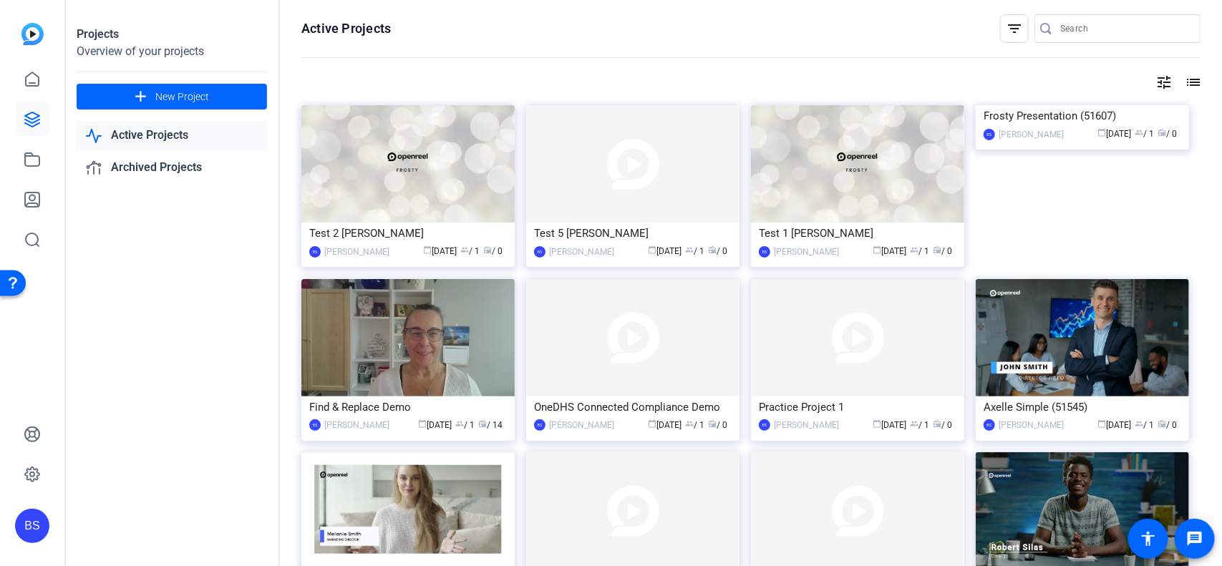
click at [1155, 79] on mat-icon "tune" at bounding box center [1163, 82] width 17 height 17
click at [1150, 79] on div at bounding box center [611, 283] width 1222 height 566
click at [1009, 33] on mat-icon "filter_list" at bounding box center [1014, 28] width 17 height 17
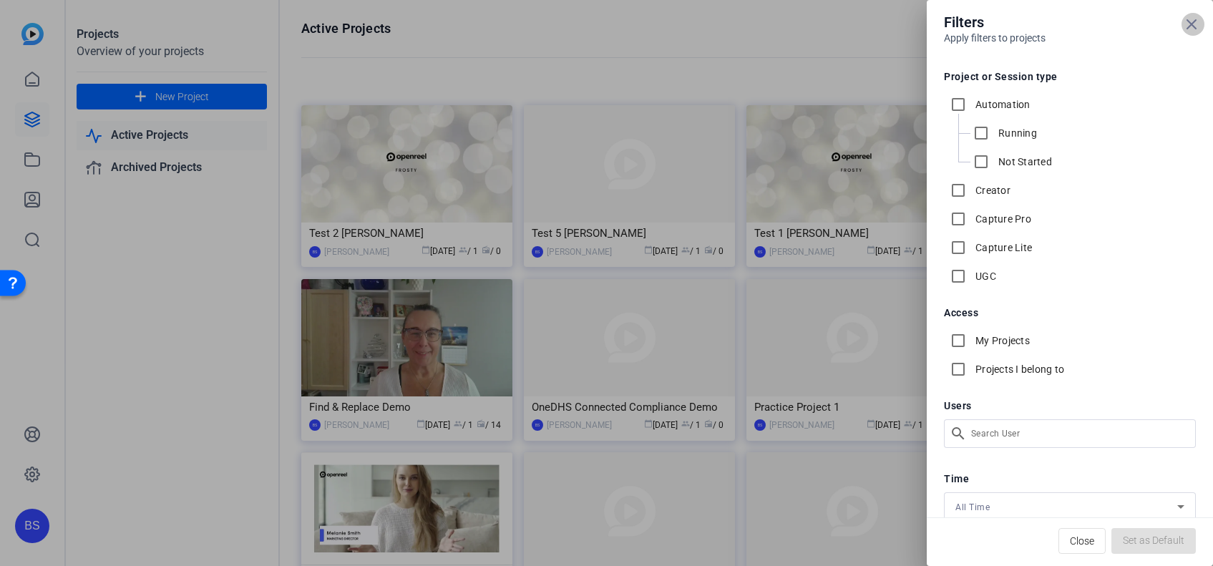
click at [1187, 33] on span at bounding box center [1193, 24] width 34 height 34
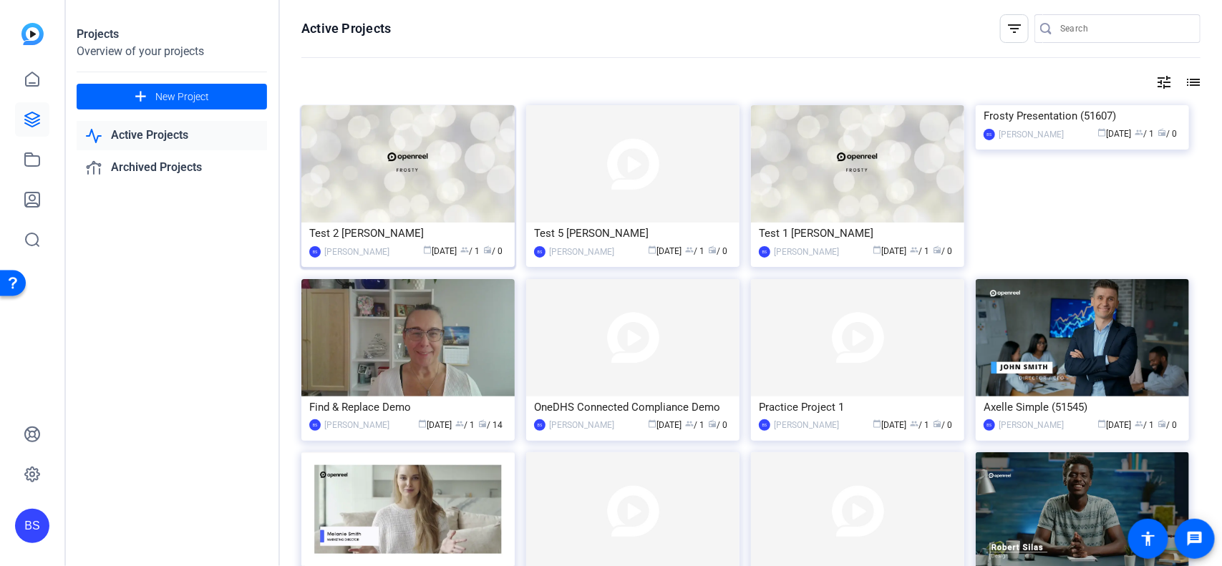
click at [385, 179] on img at bounding box center [407, 163] width 213 height 117
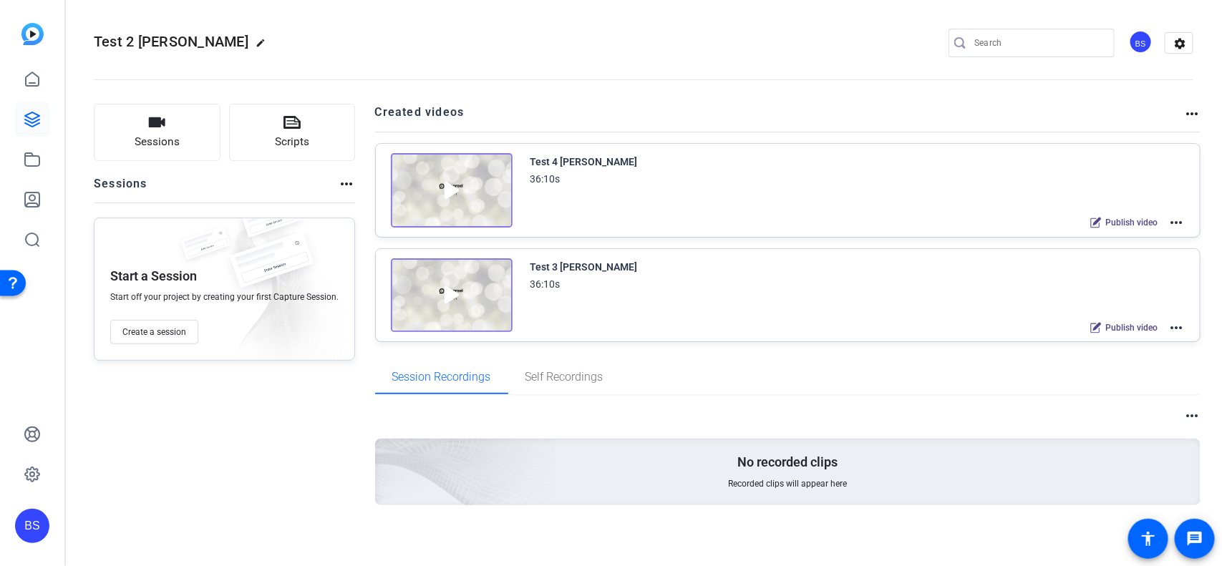
click at [1183, 115] on mat-icon "more_horiz" at bounding box center [1191, 113] width 17 height 17
click at [1037, 88] on div at bounding box center [611, 283] width 1222 height 566
click at [1174, 44] on mat-icon "settings" at bounding box center [1179, 43] width 29 height 21
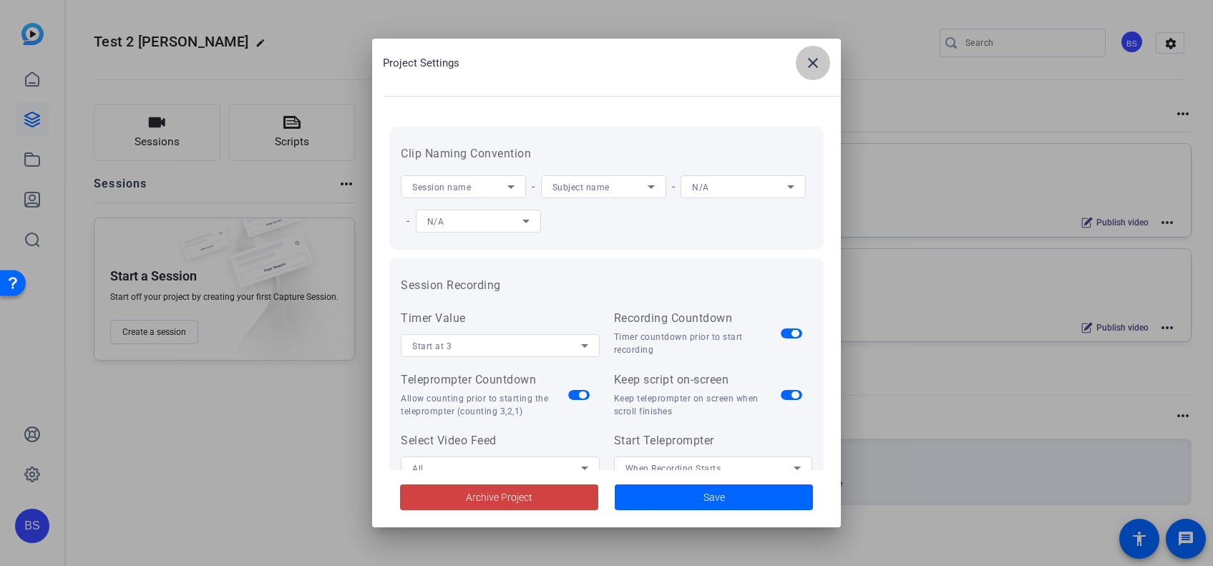
click at [809, 74] on span at bounding box center [813, 63] width 34 height 34
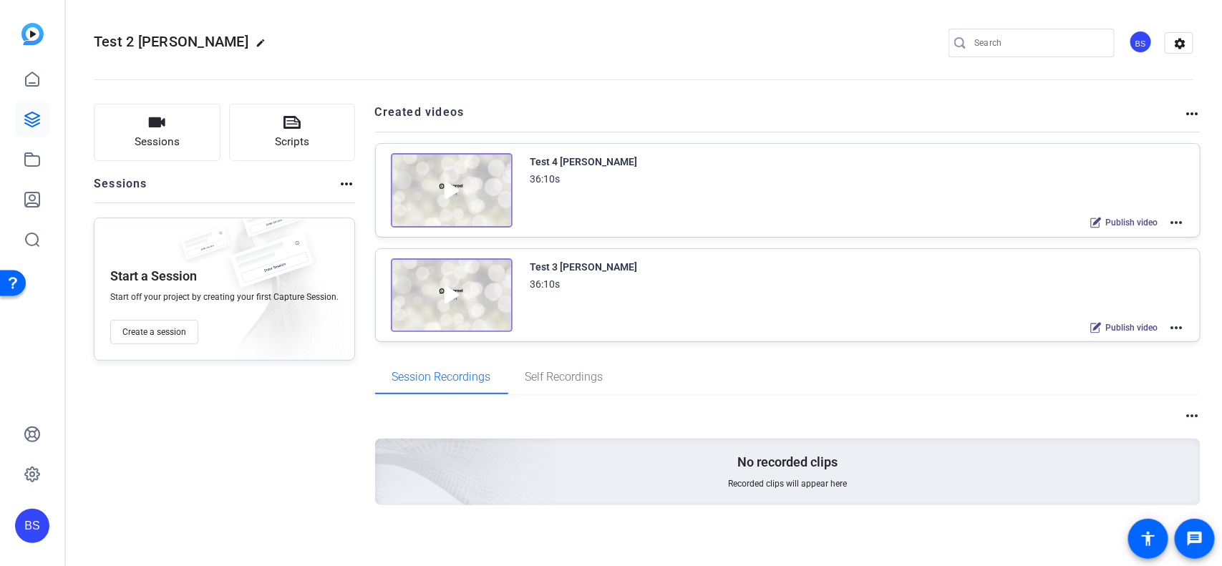
click at [1171, 329] on mat-icon "more_horiz" at bounding box center [1176, 327] width 17 height 17
click at [1121, 361] on span "Duplicate here" at bounding box center [1115, 361] width 100 height 17
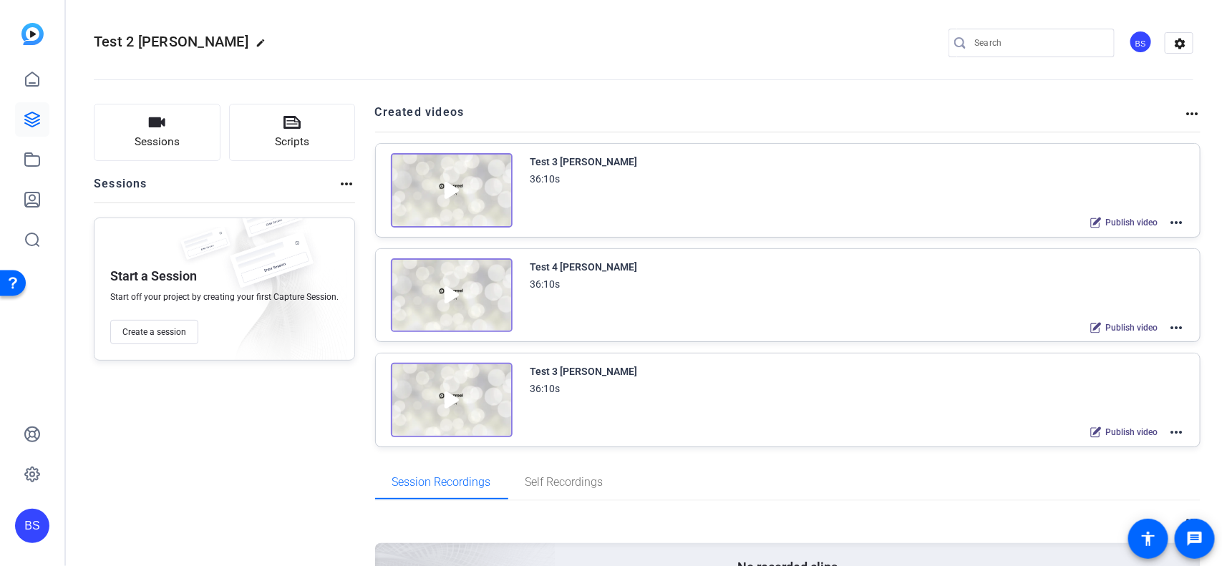
click at [600, 163] on div "Test 3 Paula - Copy" at bounding box center [583, 161] width 107 height 17
click at [567, 160] on div "Test 3 Paula - Copy" at bounding box center [583, 161] width 107 height 17
click at [573, 154] on div "Test 3 Paula - Copy" at bounding box center [583, 161] width 107 height 17
click at [1170, 218] on mat-icon "more_horiz" at bounding box center [1176, 222] width 17 height 17
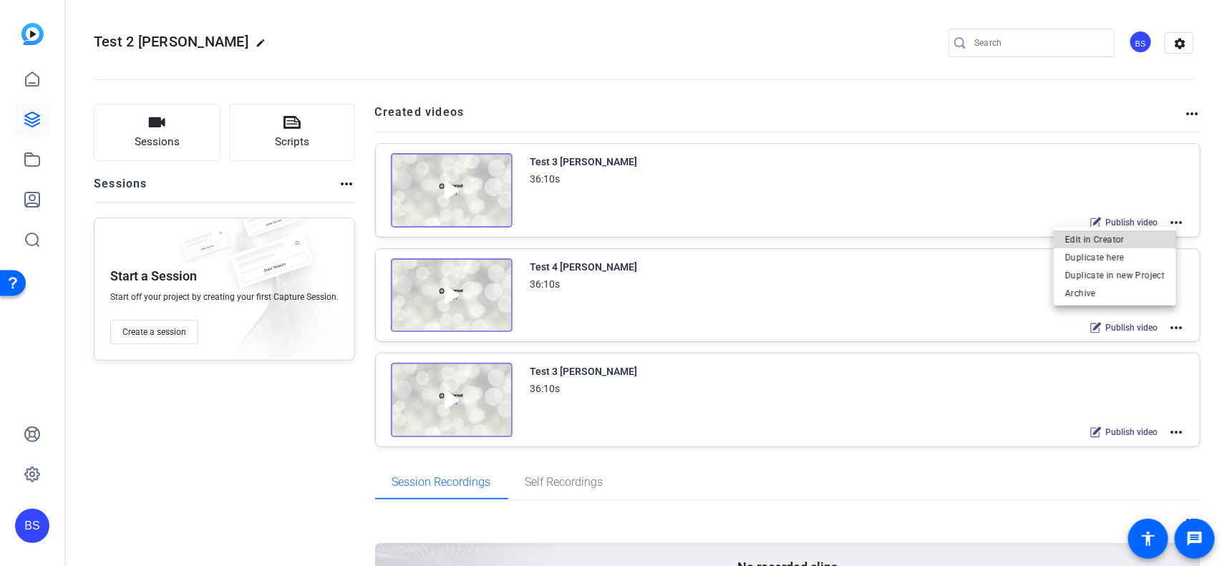
click at [1131, 233] on span "Edit in Creator" at bounding box center [1115, 238] width 100 height 17
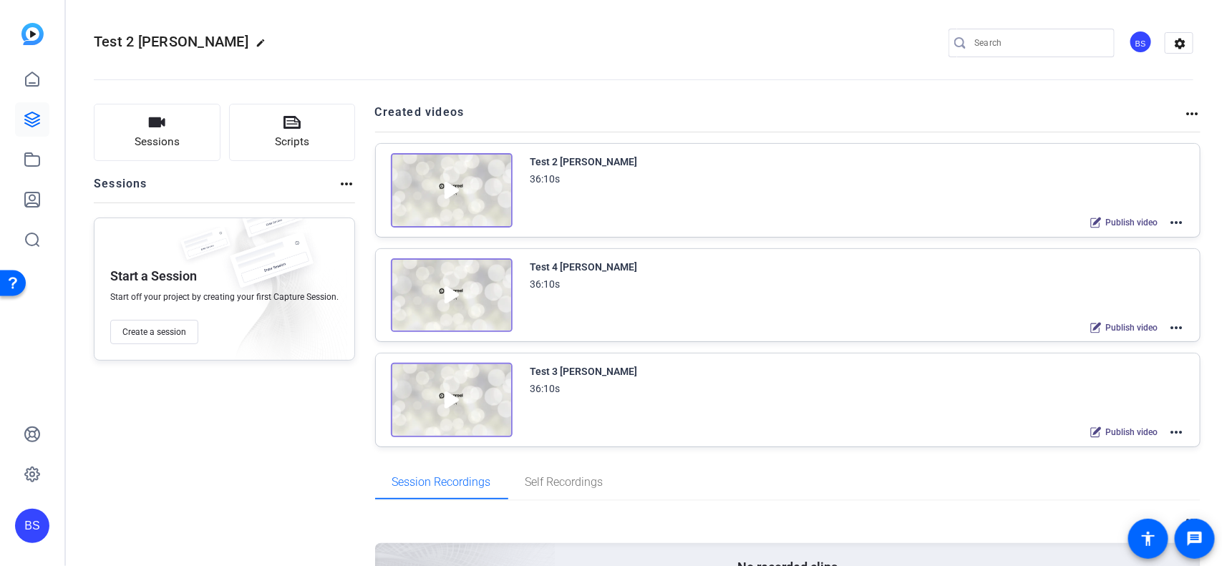
click at [643, 301] on div "Test 4 Paula 36:10s Publish video more_horiz" at bounding box center [857, 297] width 655 height 79
click at [1168, 329] on mat-icon "more_horiz" at bounding box center [1176, 327] width 17 height 17
click at [1119, 340] on span "Edit in Creator" at bounding box center [1115, 343] width 100 height 17
click at [1173, 428] on mat-icon "more_horiz" at bounding box center [1176, 432] width 17 height 17
click at [1110, 449] on span "Edit in Creator" at bounding box center [1115, 448] width 100 height 17
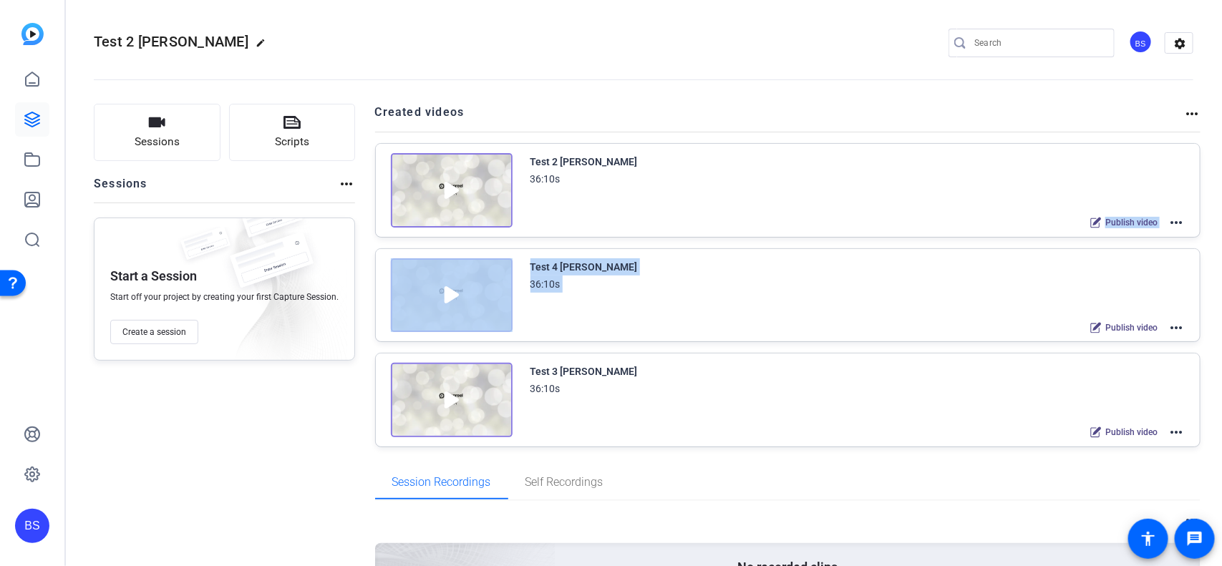
drag, startPoint x: 702, startPoint y: 195, endPoint x: 722, endPoint y: 322, distance: 128.3
click at [722, 322] on div "Created videos more_horiz Test 2 Paula 36:10s Publish video more_horiz Test 4 P…" at bounding box center [788, 276] width 826 height 344
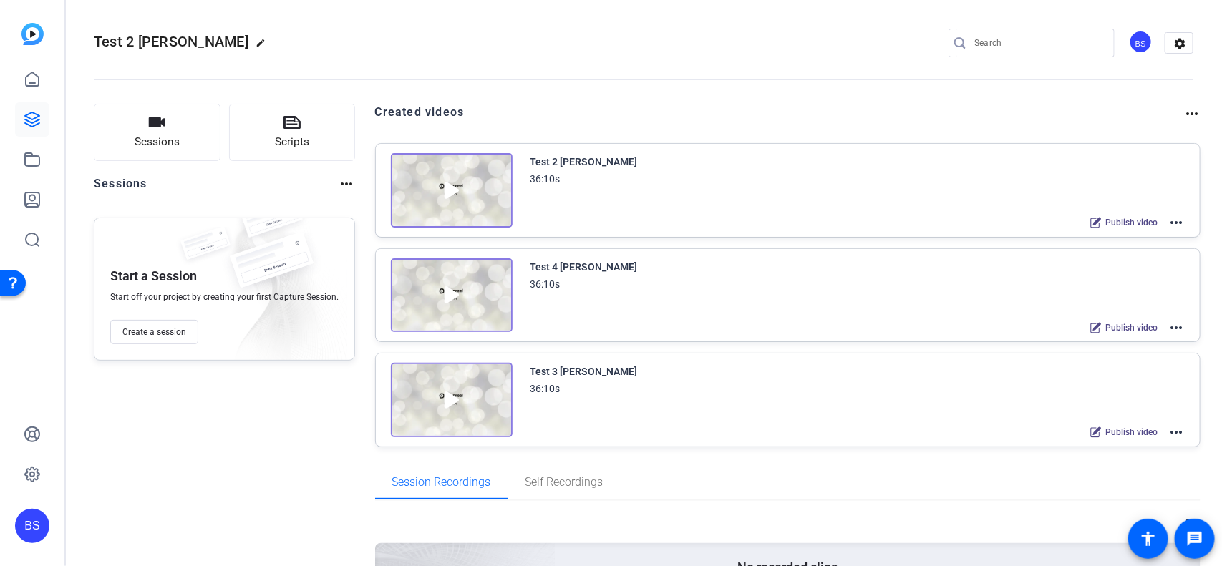
click at [809, 127] on h2 "Created videos" at bounding box center [779, 118] width 809 height 28
click at [1173, 435] on mat-icon "more_horiz" at bounding box center [1176, 432] width 17 height 17
click at [1103, 469] on span "Duplicate here" at bounding box center [1115, 465] width 100 height 17
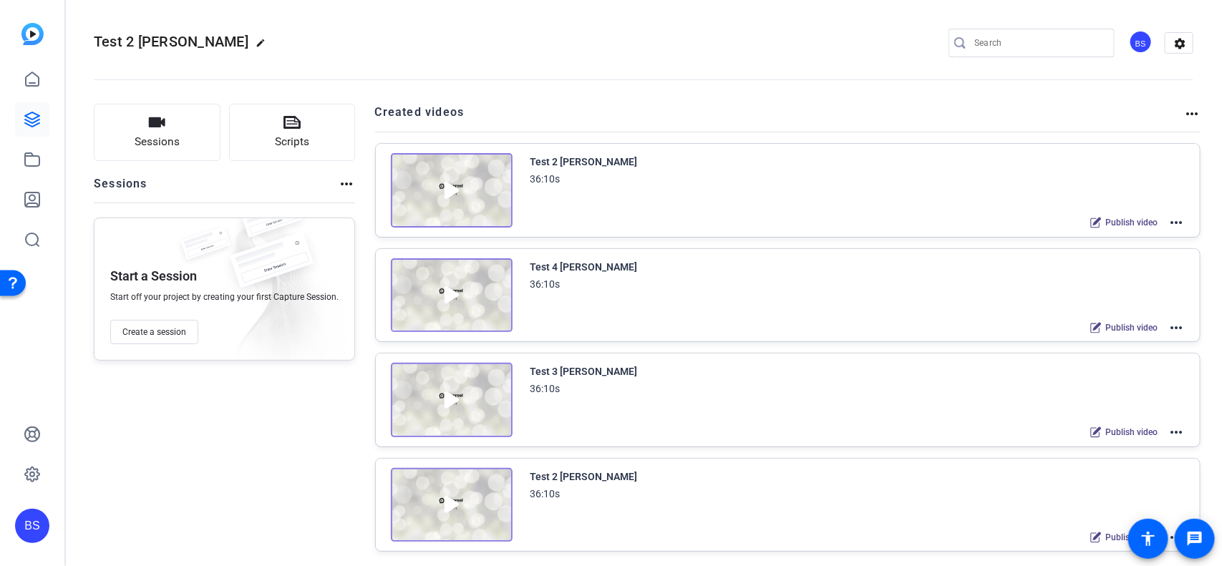
click at [588, 154] on div "Test 2 Paula - Copy" at bounding box center [583, 161] width 107 height 17
click at [1172, 222] on mat-icon "more_horiz" at bounding box center [1176, 222] width 17 height 17
click at [1140, 240] on span "Edit in Creator" at bounding box center [1115, 238] width 100 height 17
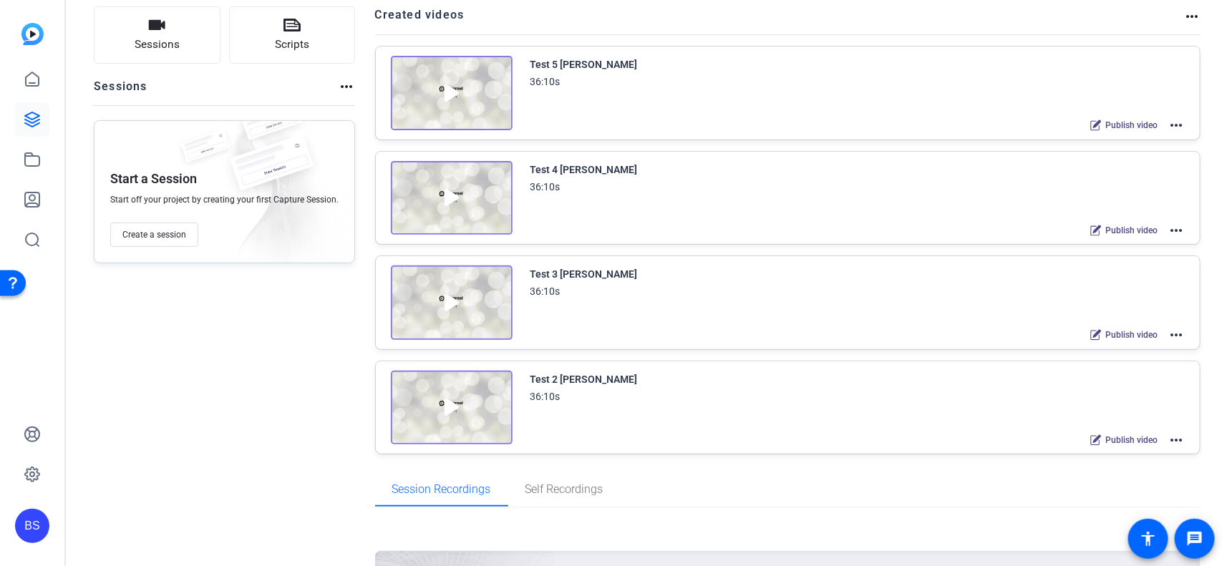
click at [1168, 437] on mat-icon "more_horiz" at bounding box center [1176, 440] width 17 height 17
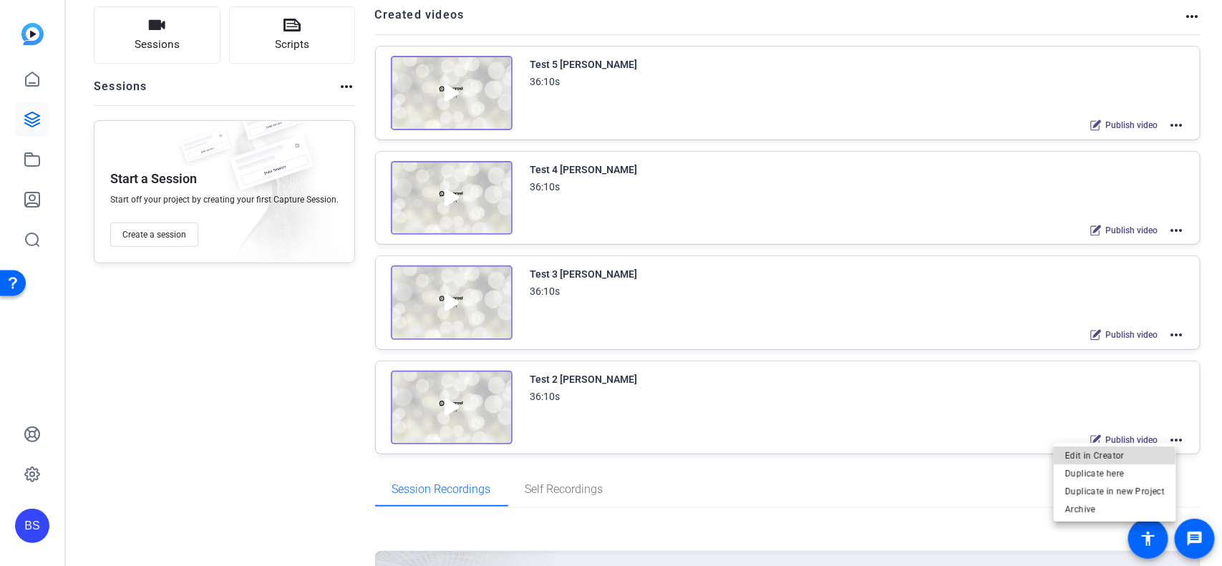
click at [1102, 456] on span "Edit in Creator" at bounding box center [1115, 455] width 100 height 17
